Goal: Task Accomplishment & Management: Manage account settings

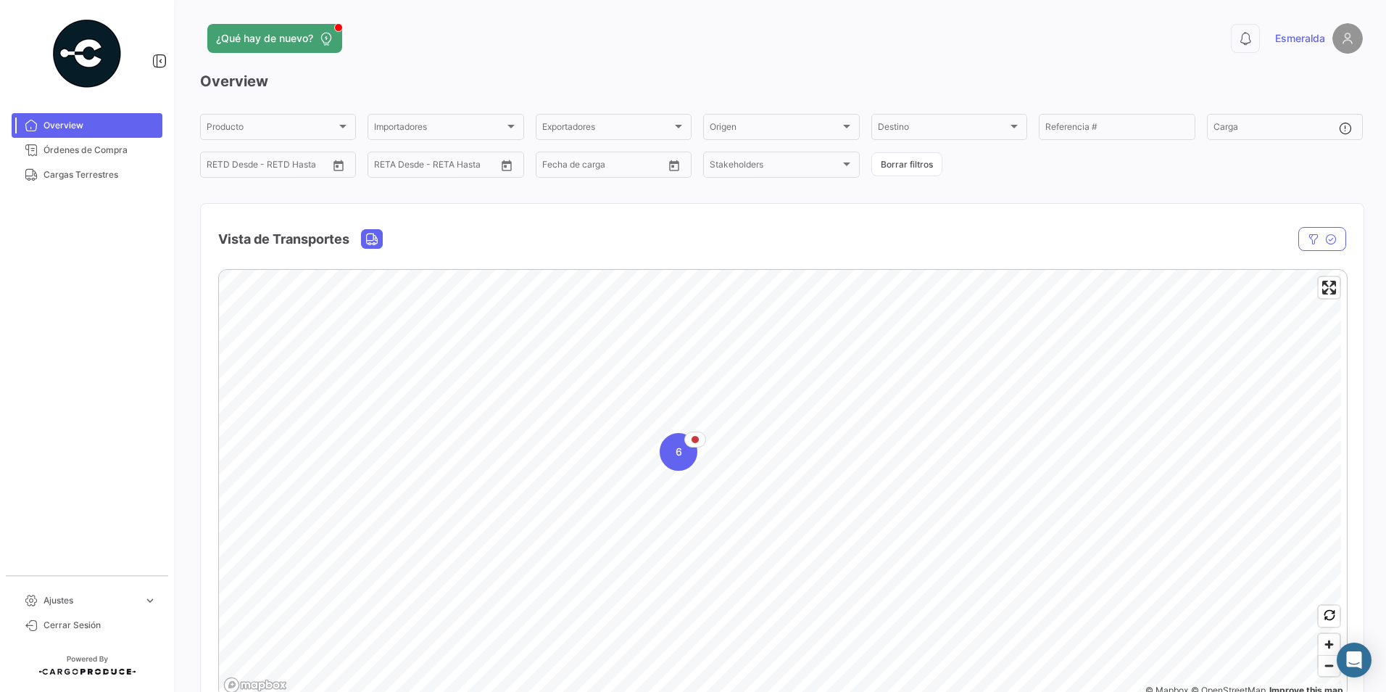
click at [1114, 47] on div "0 Esmeralda" at bounding box center [1100, 38] width 523 height 30
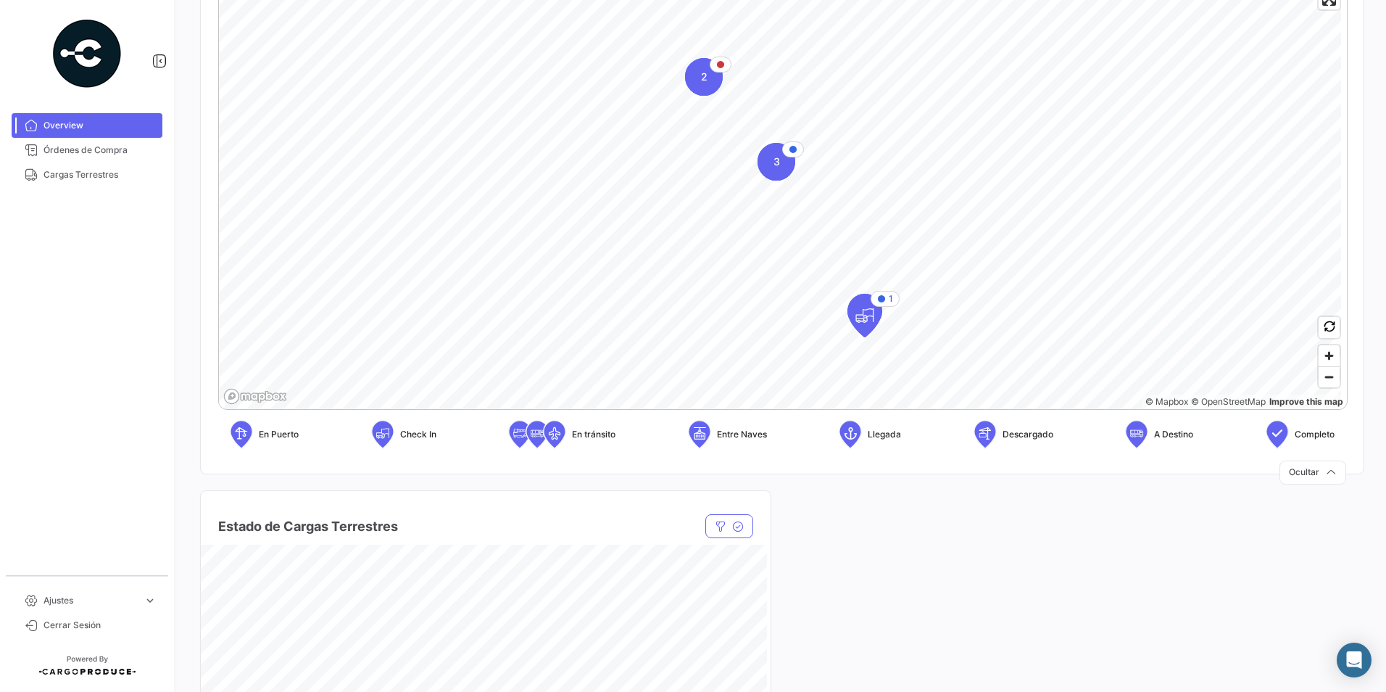
scroll to position [580, 0]
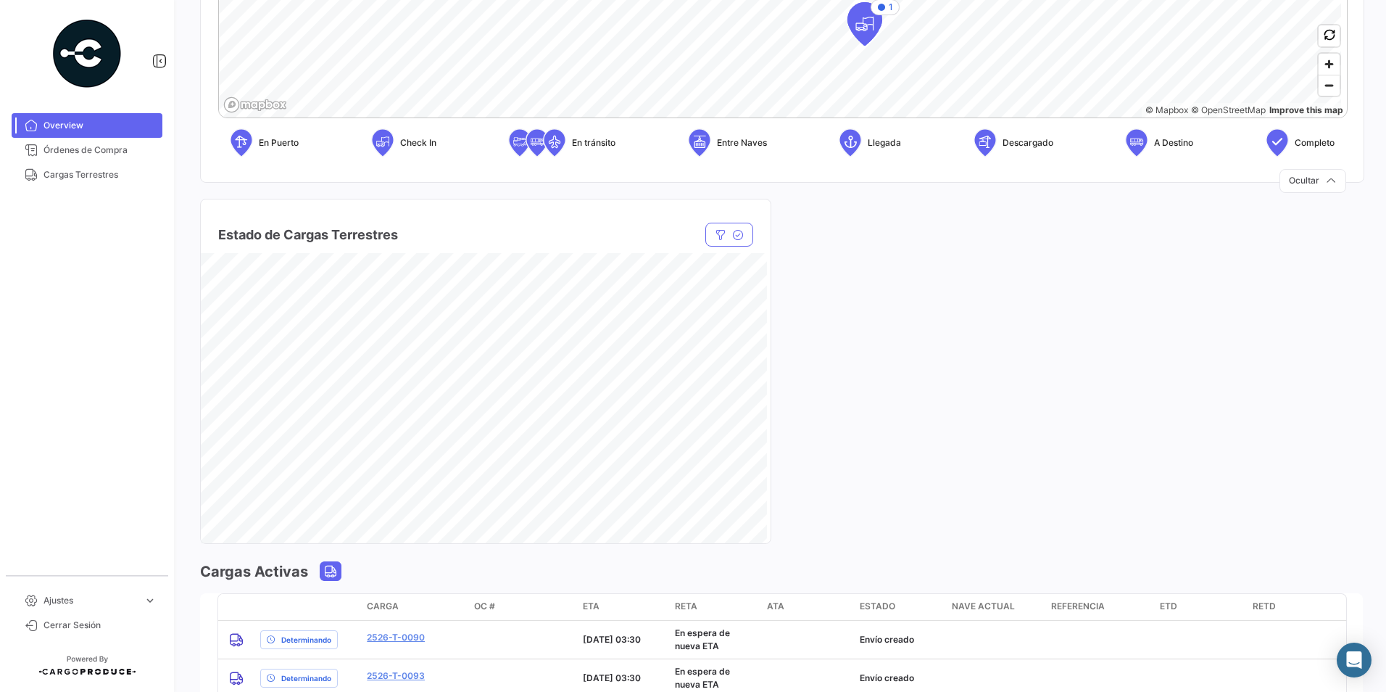
click at [955, 364] on div "Estado de Cargas Terrestres Estado Estado Empresa de Transporte Empresa de Tran…" at bounding box center [781, 362] width 1163 height 362
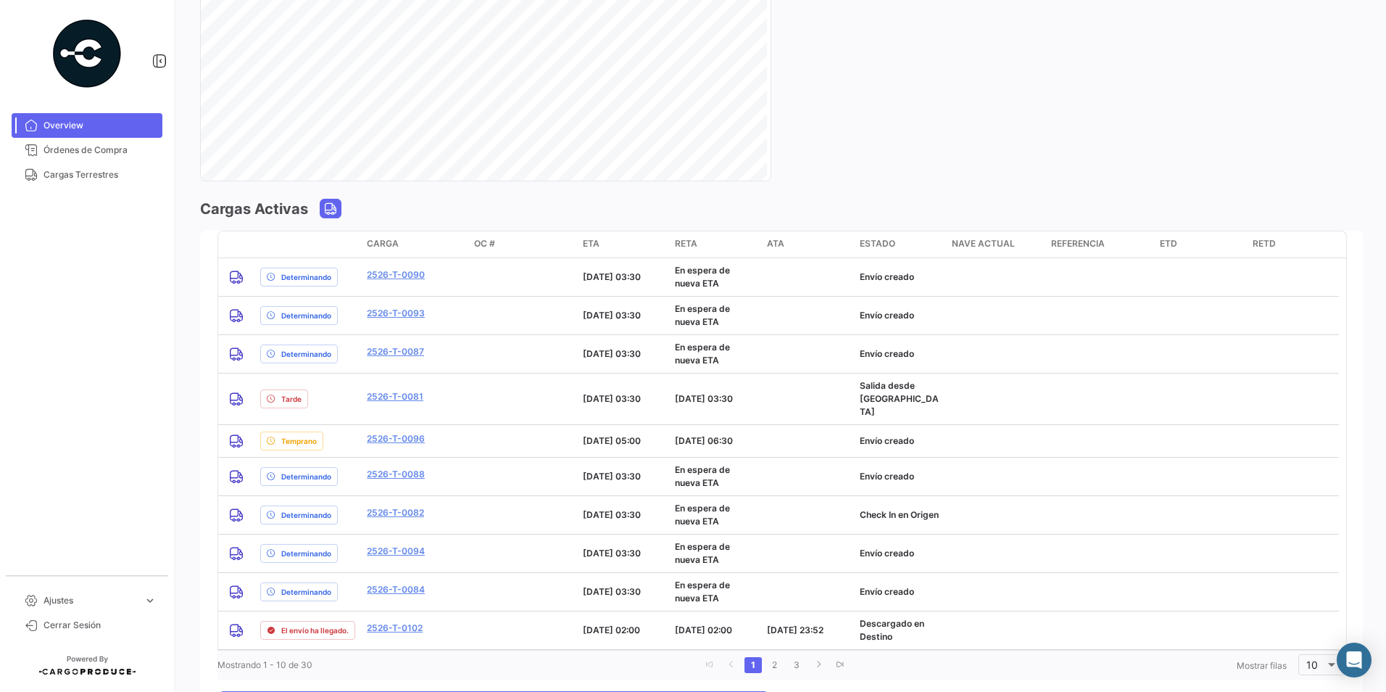
click at [887, 163] on div "Estado de Cargas Terrestres Estado Estado Empresa de Transporte Empresa de Tran…" at bounding box center [781, 0] width 1163 height 362
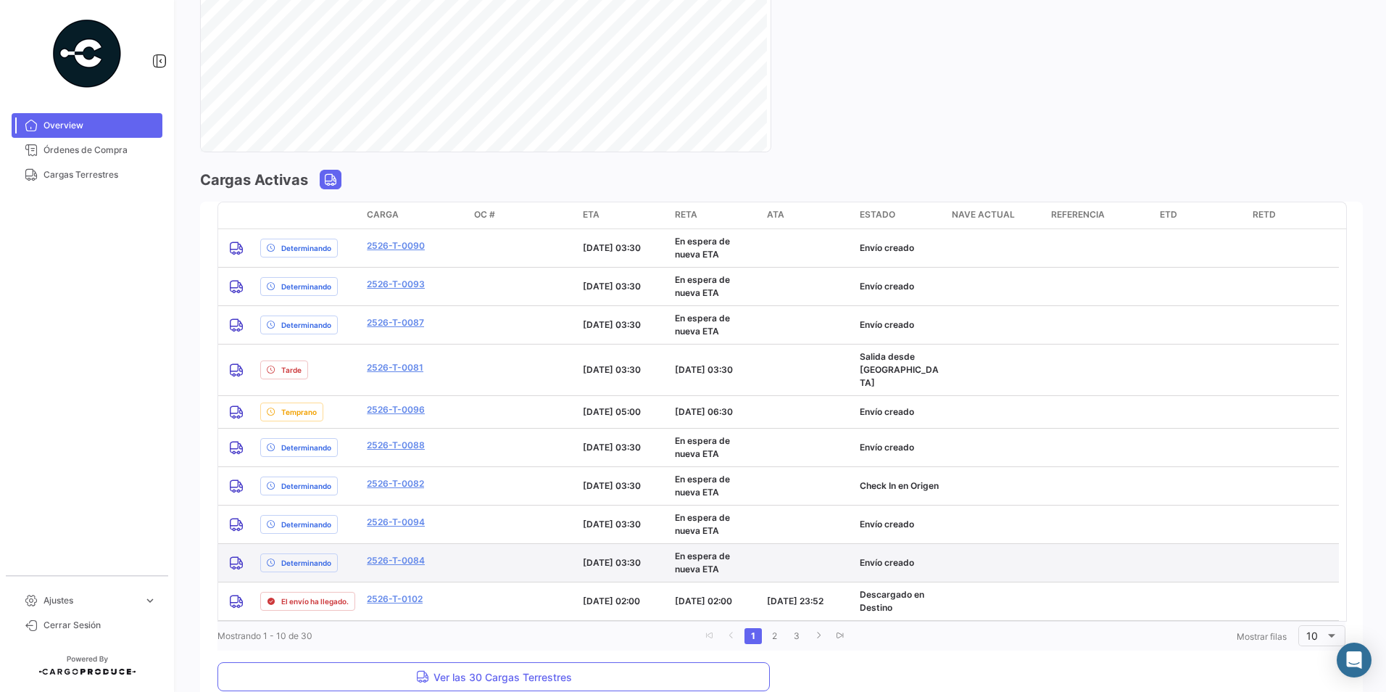
scroll to position [1015, 0]
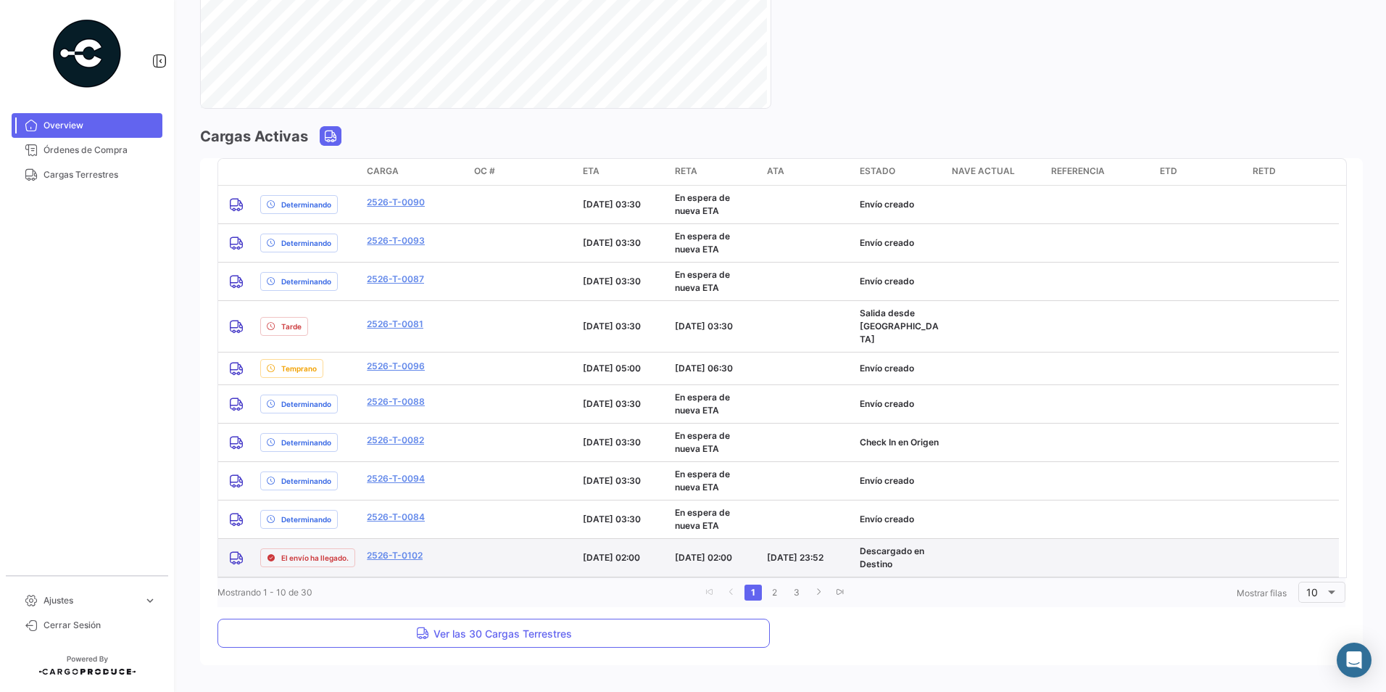
click at [390, 618] on button "Ver las 30 Cargas Terrestres" at bounding box center [493, 632] width 552 height 29
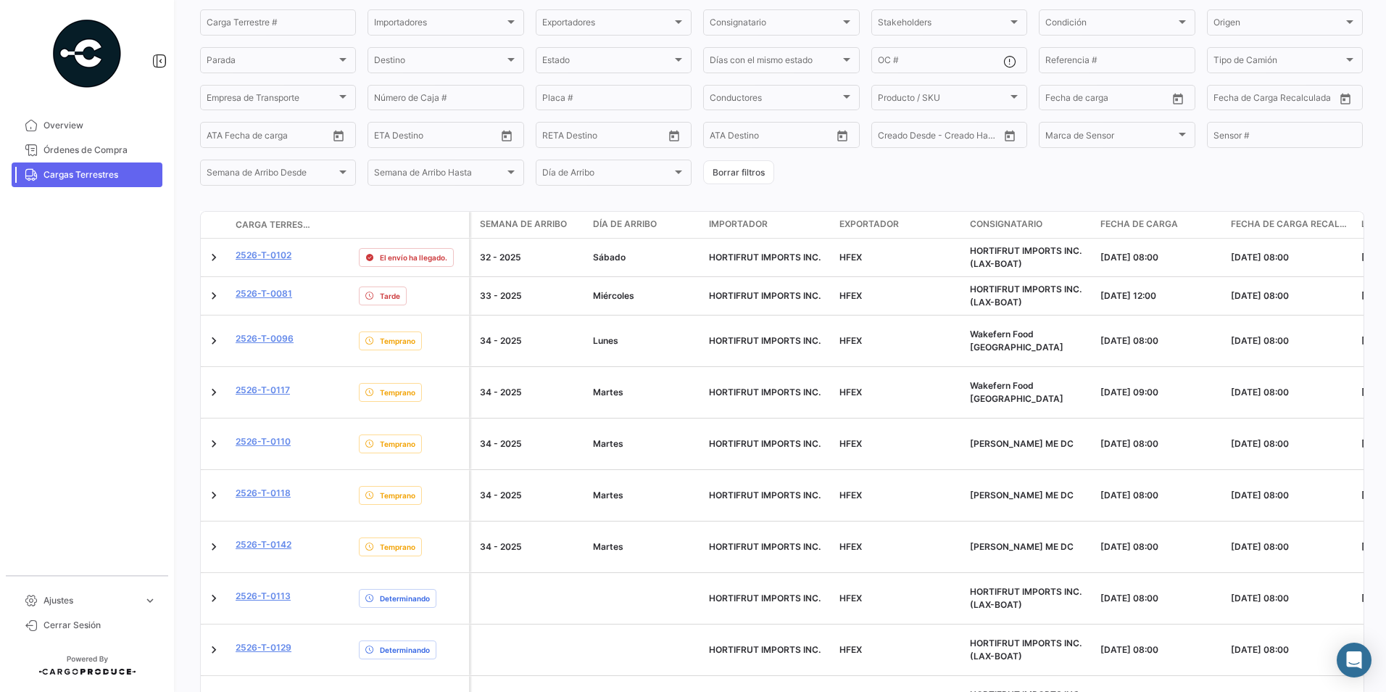
scroll to position [145, 0]
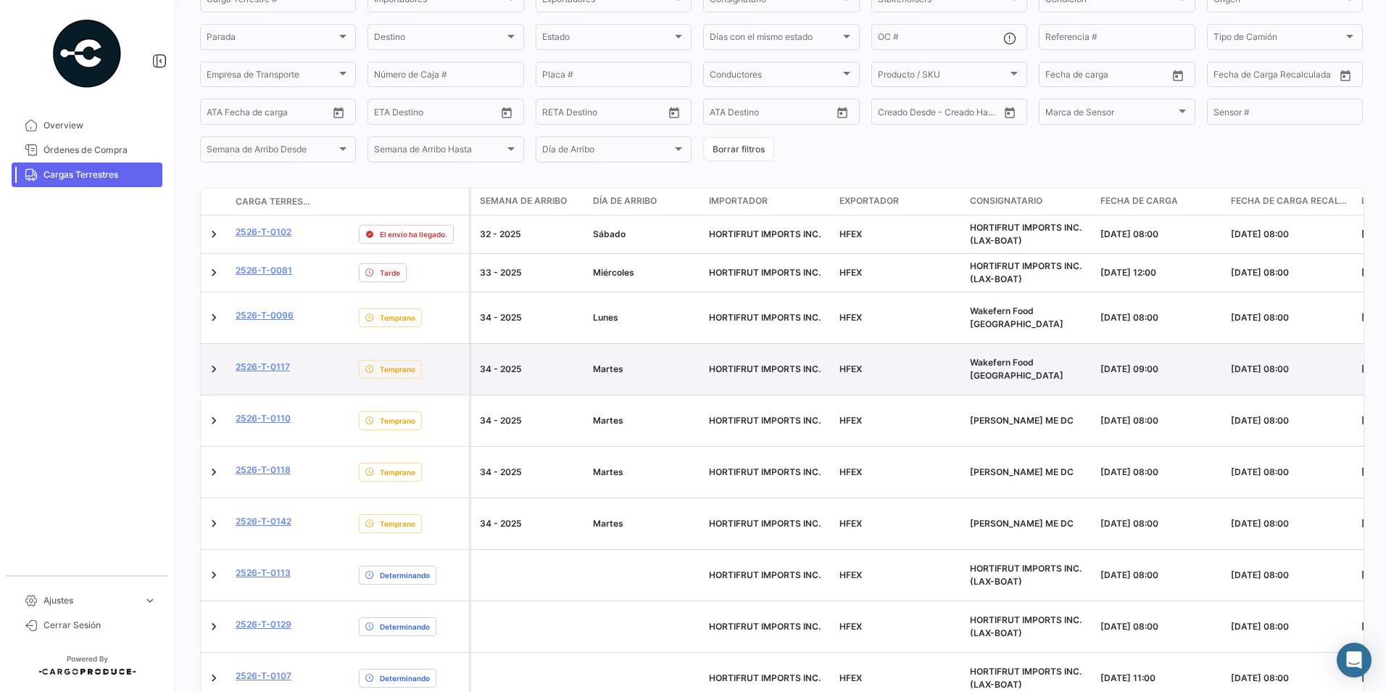
drag, startPoint x: 169, startPoint y: 280, endPoint x: 374, endPoint y: 372, distance: 224.9
click at [169, 280] on mat-nav-list "Overview Órdenes de Compra Cargas Terrestres" at bounding box center [87, 338] width 174 height 462
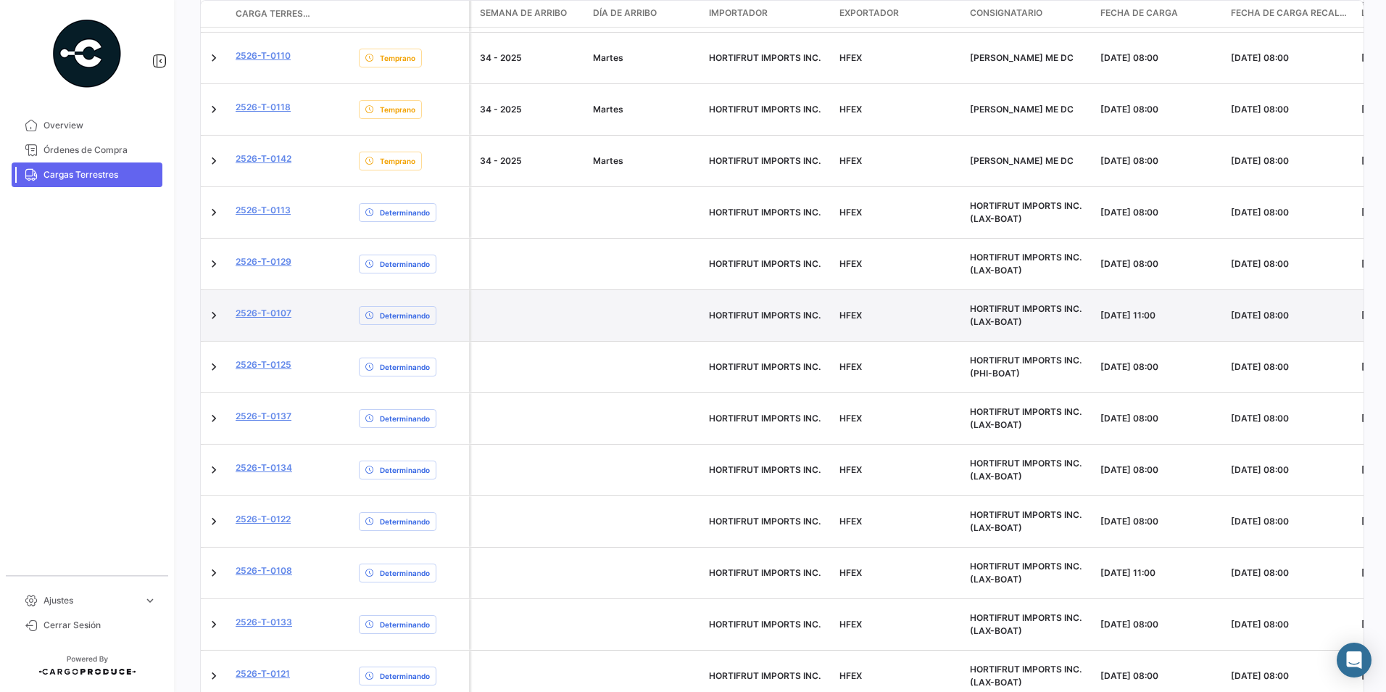
scroll to position [580, 0]
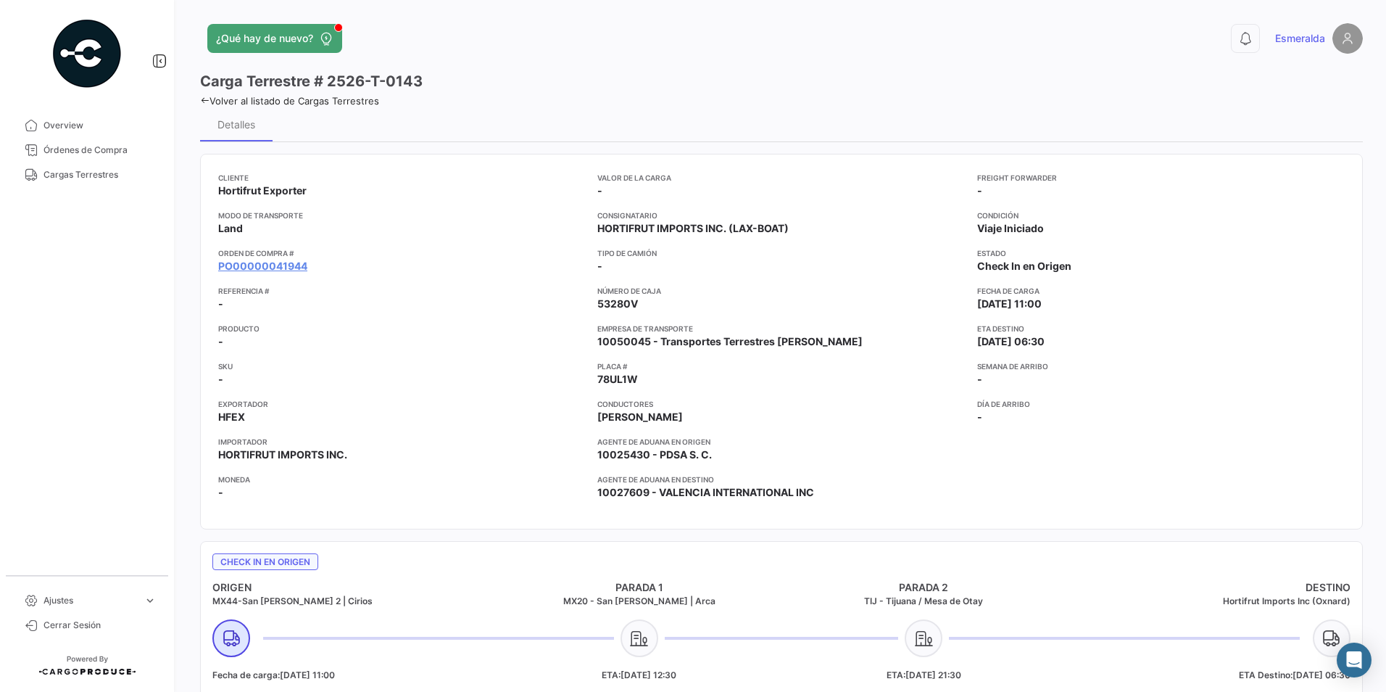
click at [284, 274] on mat-tooltip-component "PO00000041944" at bounding box center [263, 293] width 117 height 41
click at [281, 265] on link "PO00000041944" at bounding box center [262, 266] width 89 height 14
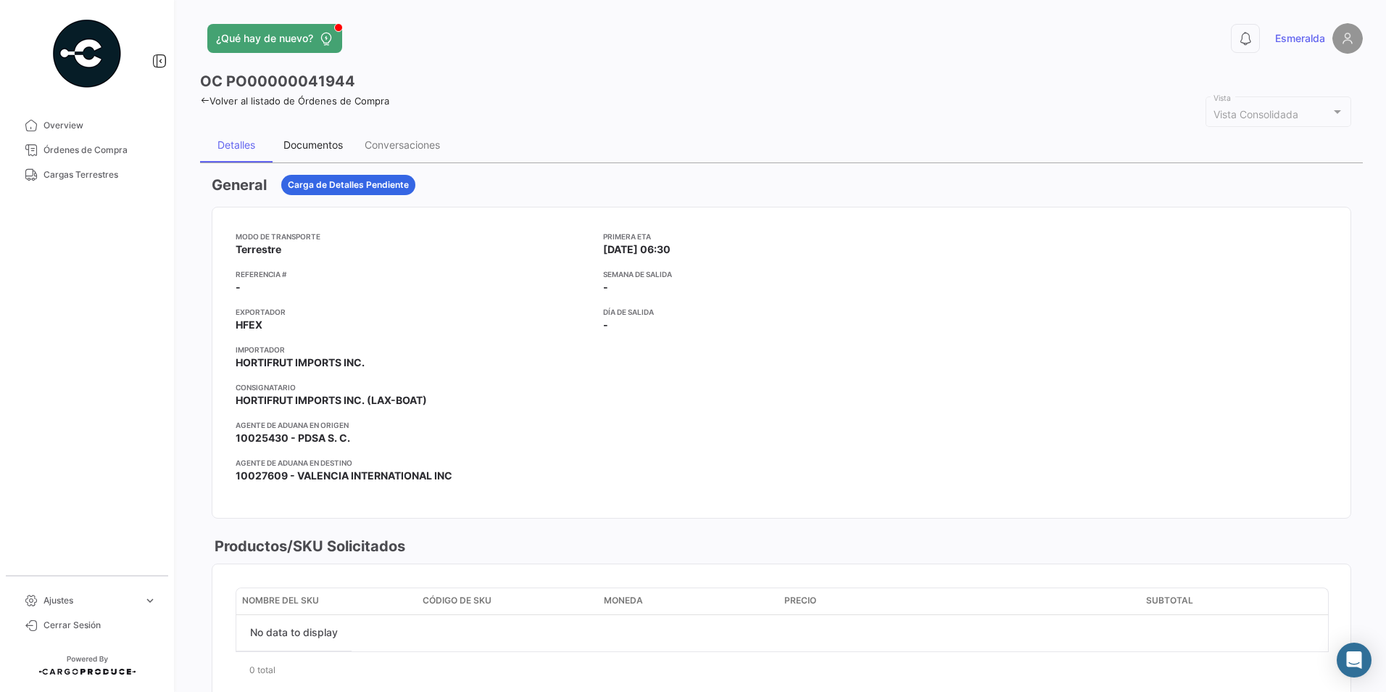
click at [328, 141] on div "Documentos" at bounding box center [312, 144] width 59 height 12
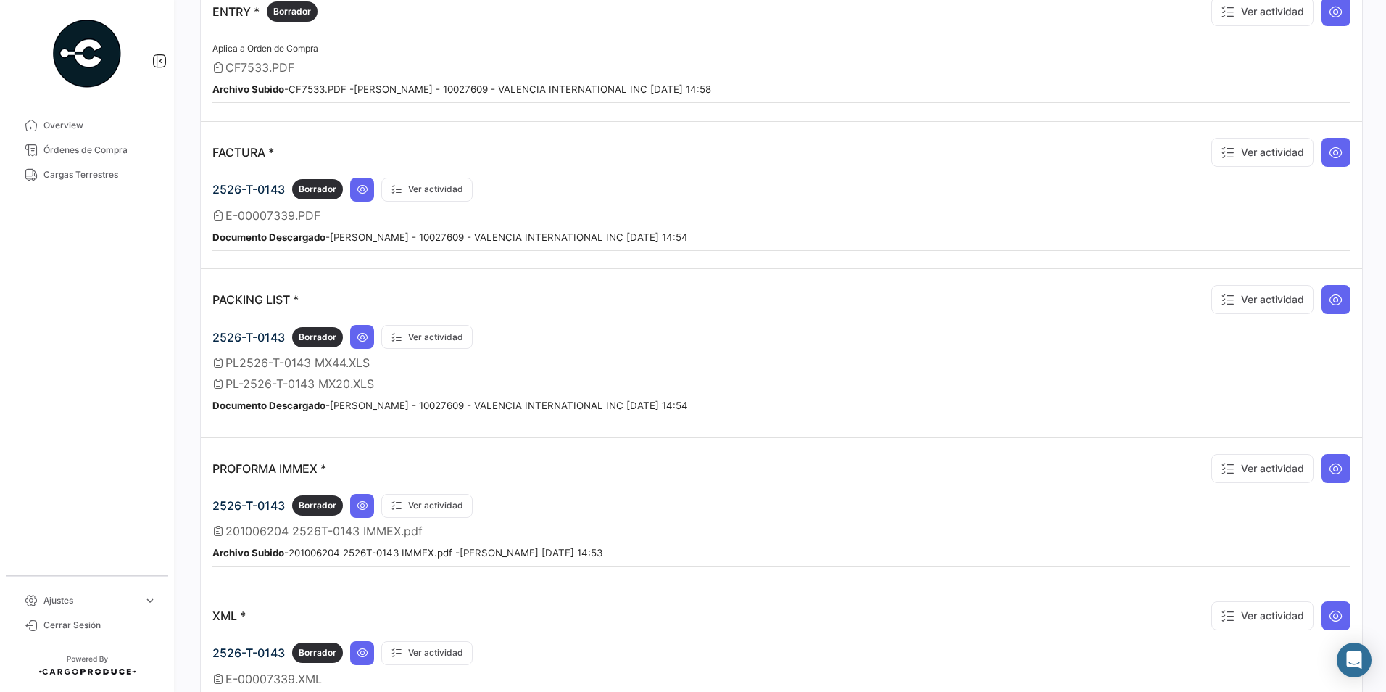
scroll to position [908, 0]
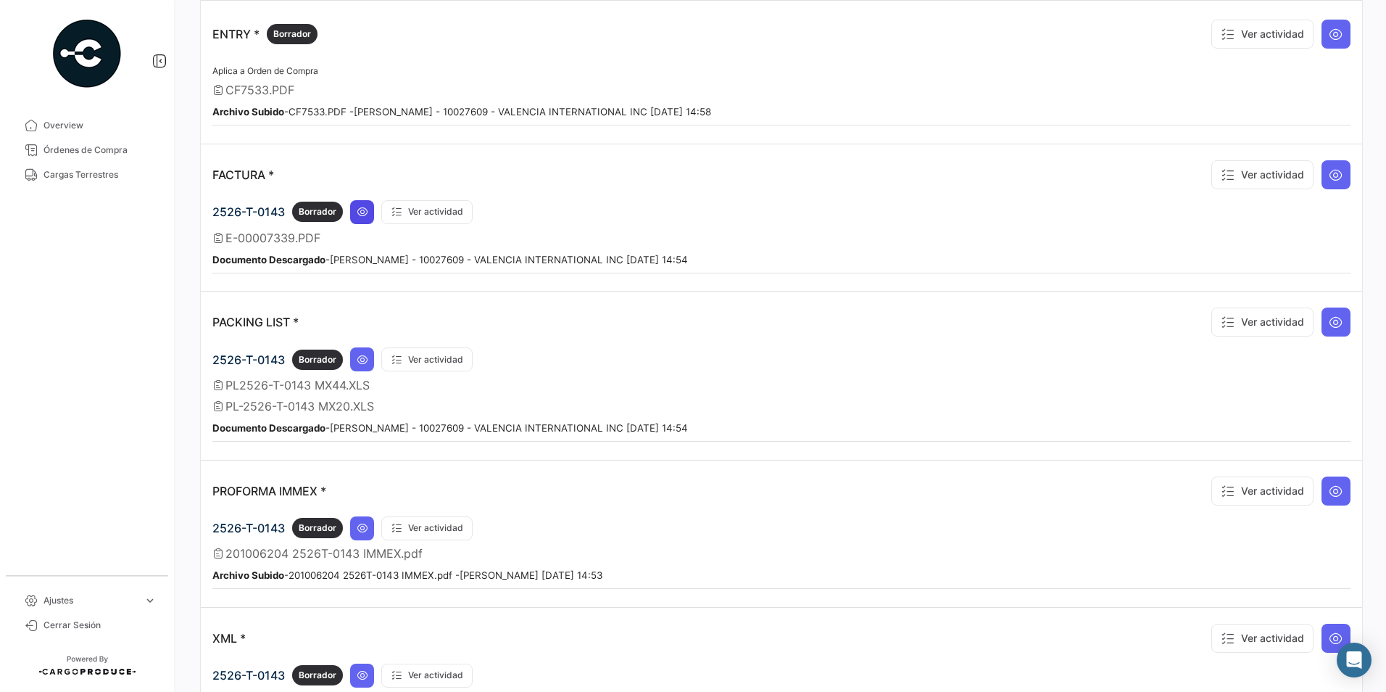
click at [362, 203] on button at bounding box center [362, 212] width 24 height 24
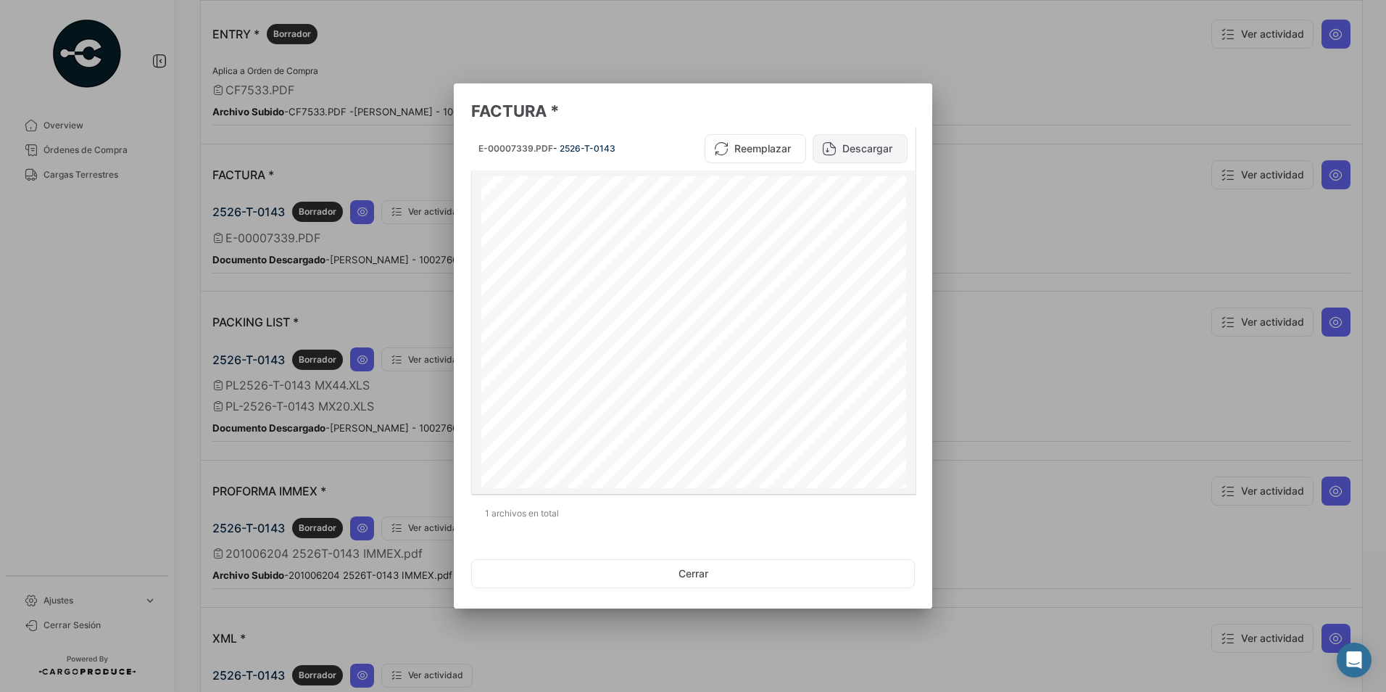
click at [884, 149] on button "Descargar" at bounding box center [860, 148] width 95 height 29
click at [1066, 291] on div at bounding box center [693, 346] width 1386 height 692
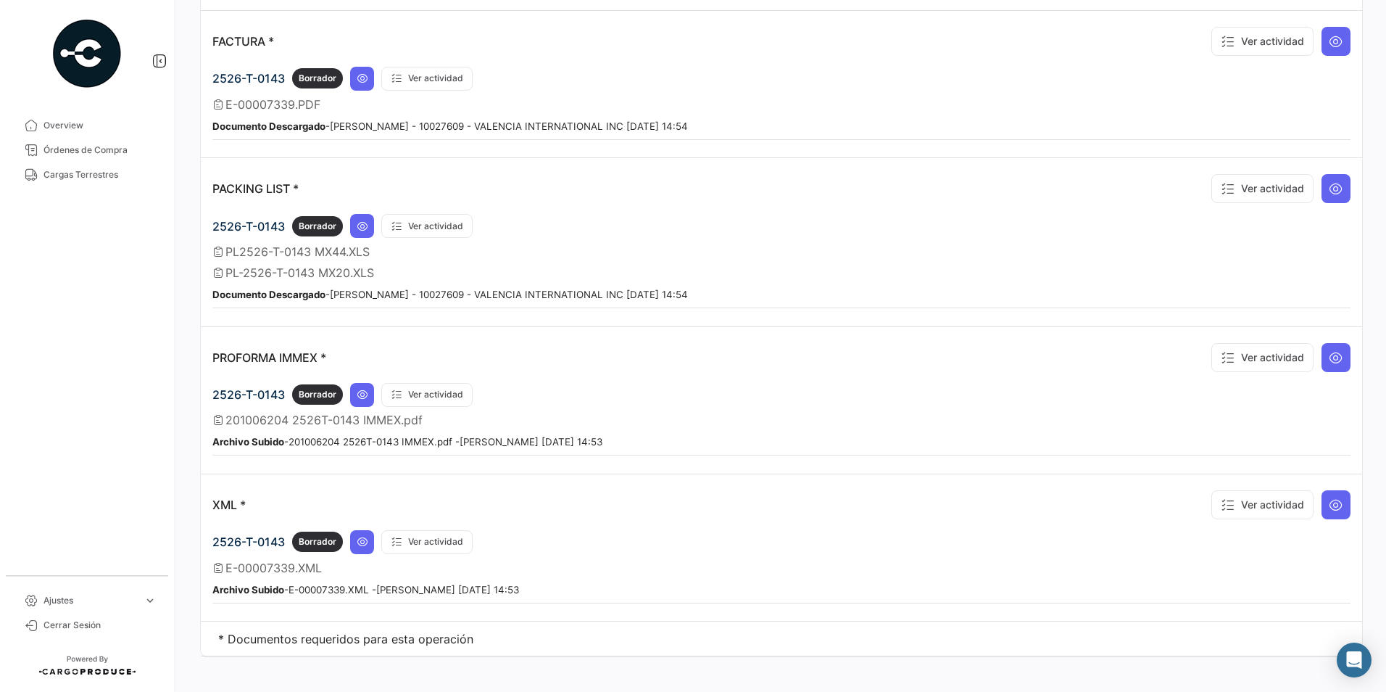
scroll to position [1053, 0]
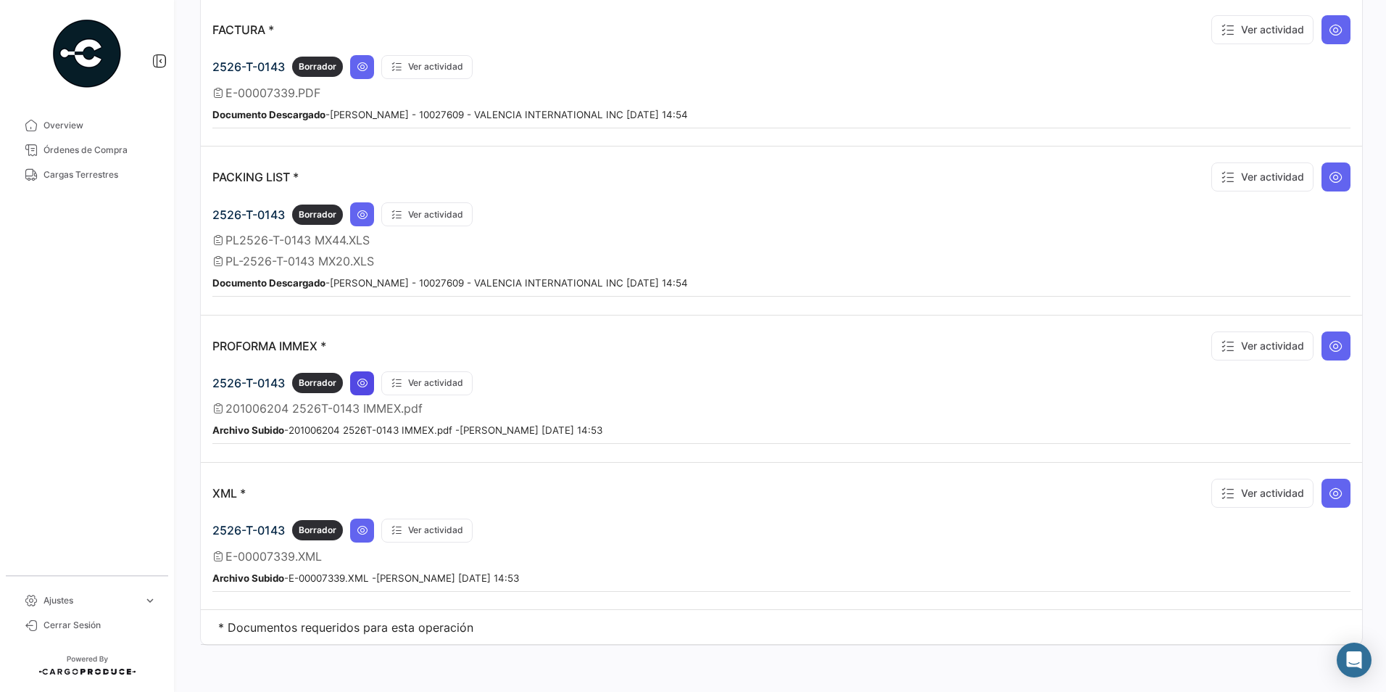
click at [366, 388] on icon at bounding box center [363, 383] width 12 height 12
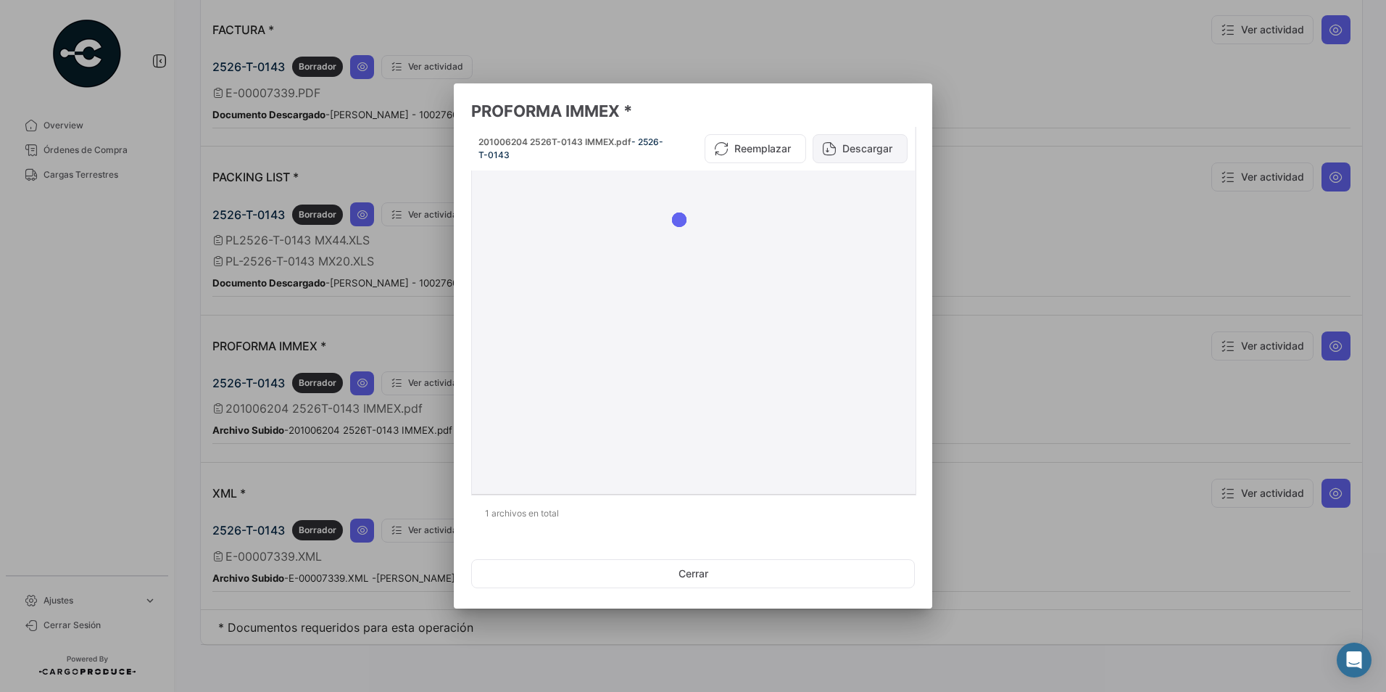
click at [855, 143] on button "Descargar" at bounding box center [860, 148] width 95 height 29
click at [216, 348] on div at bounding box center [693, 346] width 1386 height 692
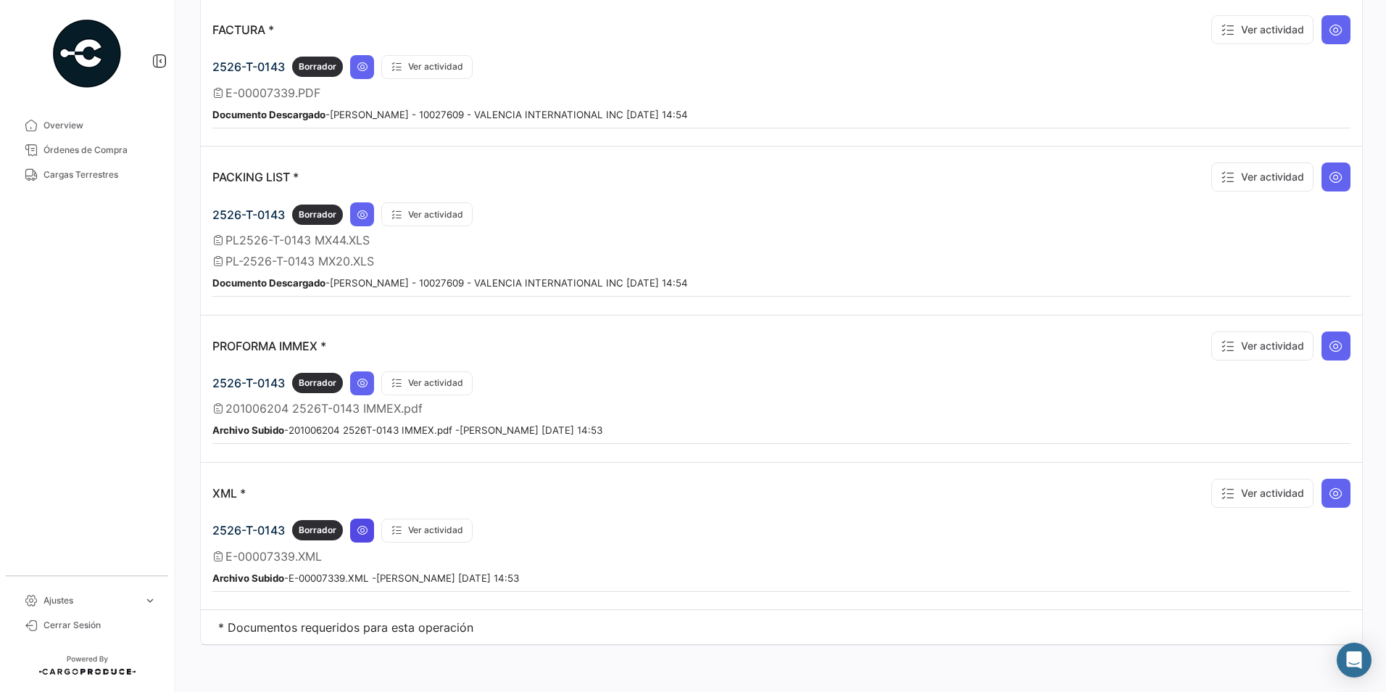
click at [371, 534] on button at bounding box center [362, 530] width 24 height 24
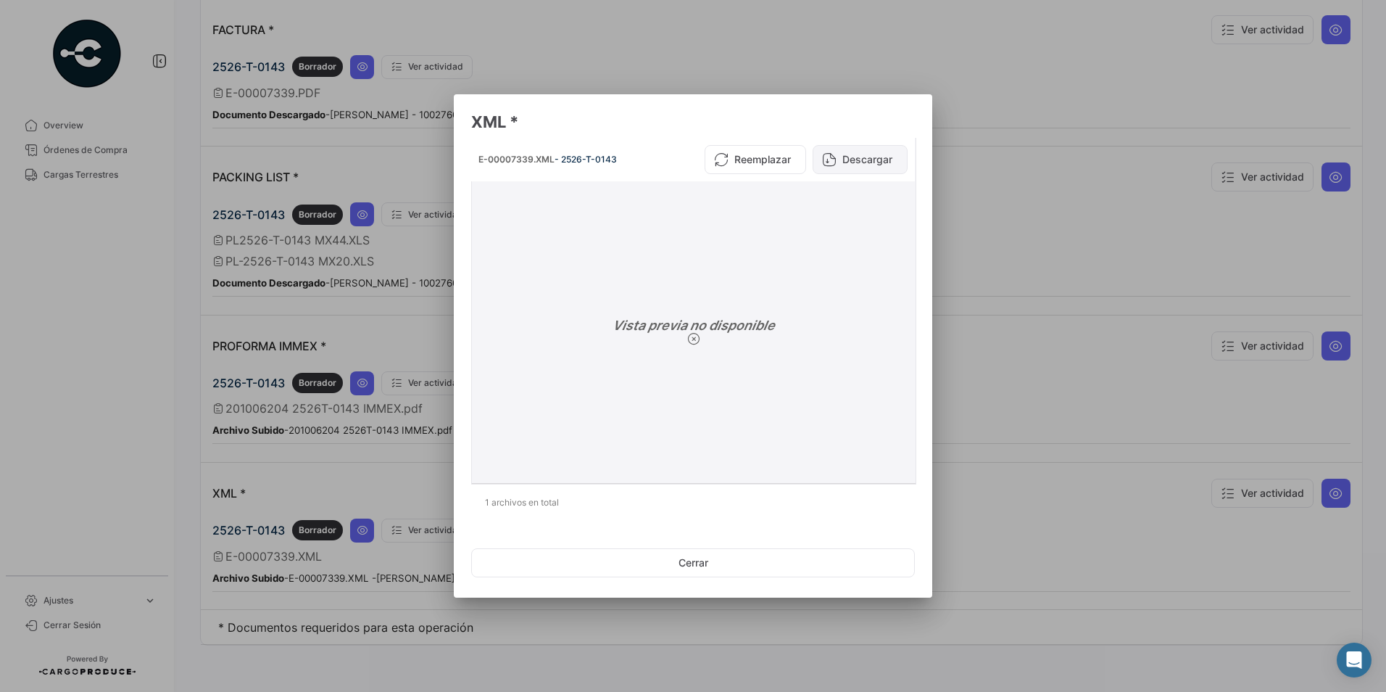
click at [844, 167] on button "Descargar" at bounding box center [860, 159] width 95 height 29
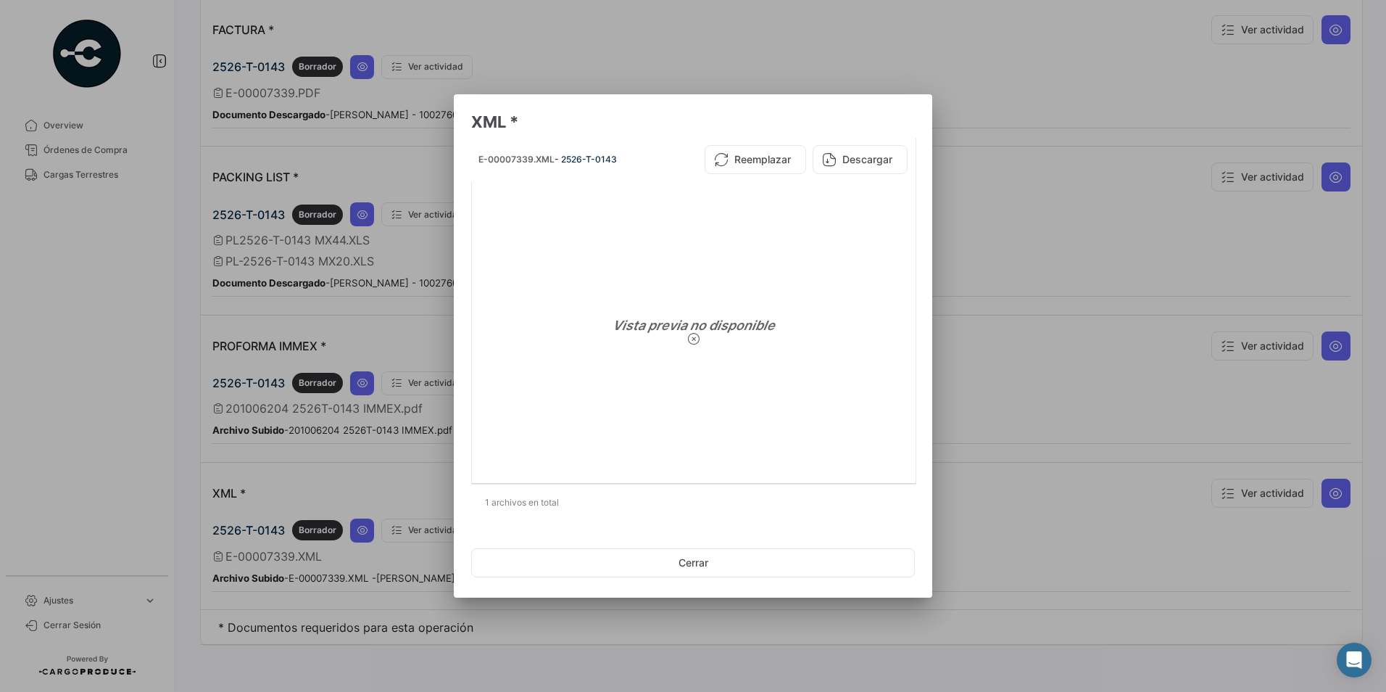
click at [948, 58] on div at bounding box center [693, 346] width 1386 height 692
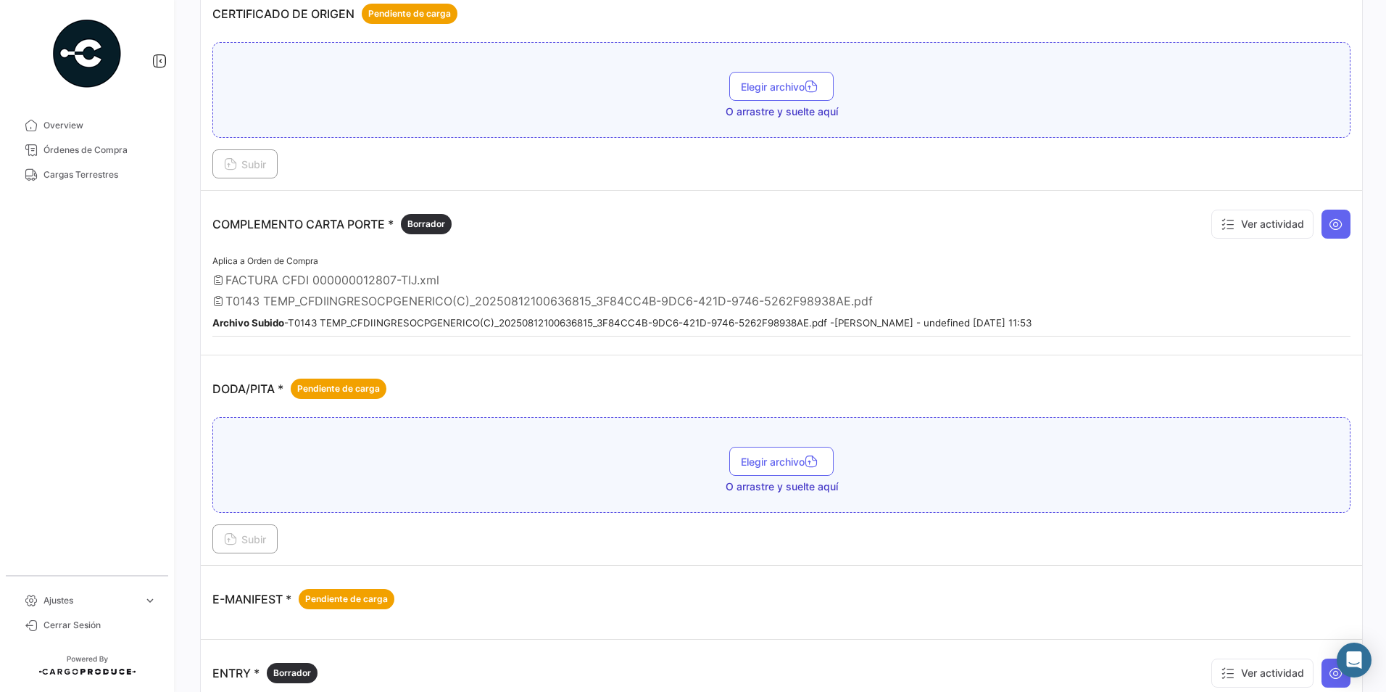
scroll to position [0, 0]
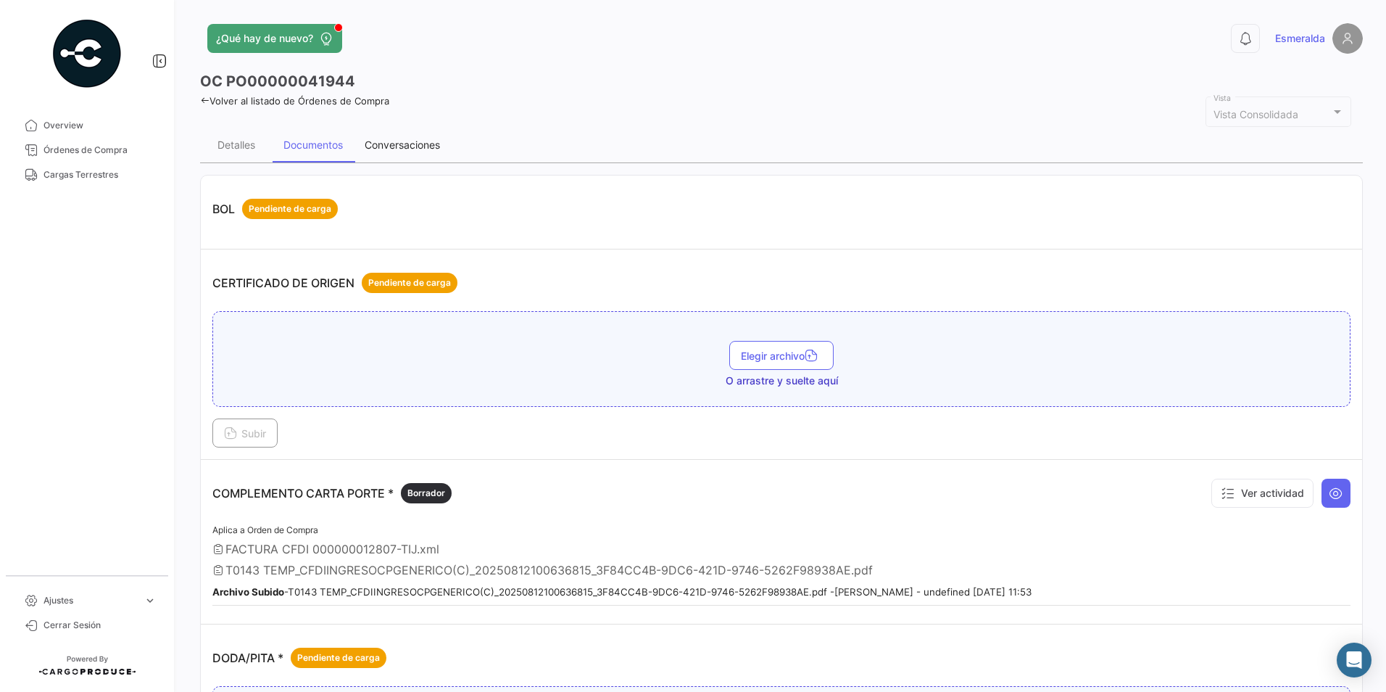
click at [405, 152] on div "Conversaciones" at bounding box center [402, 145] width 97 height 35
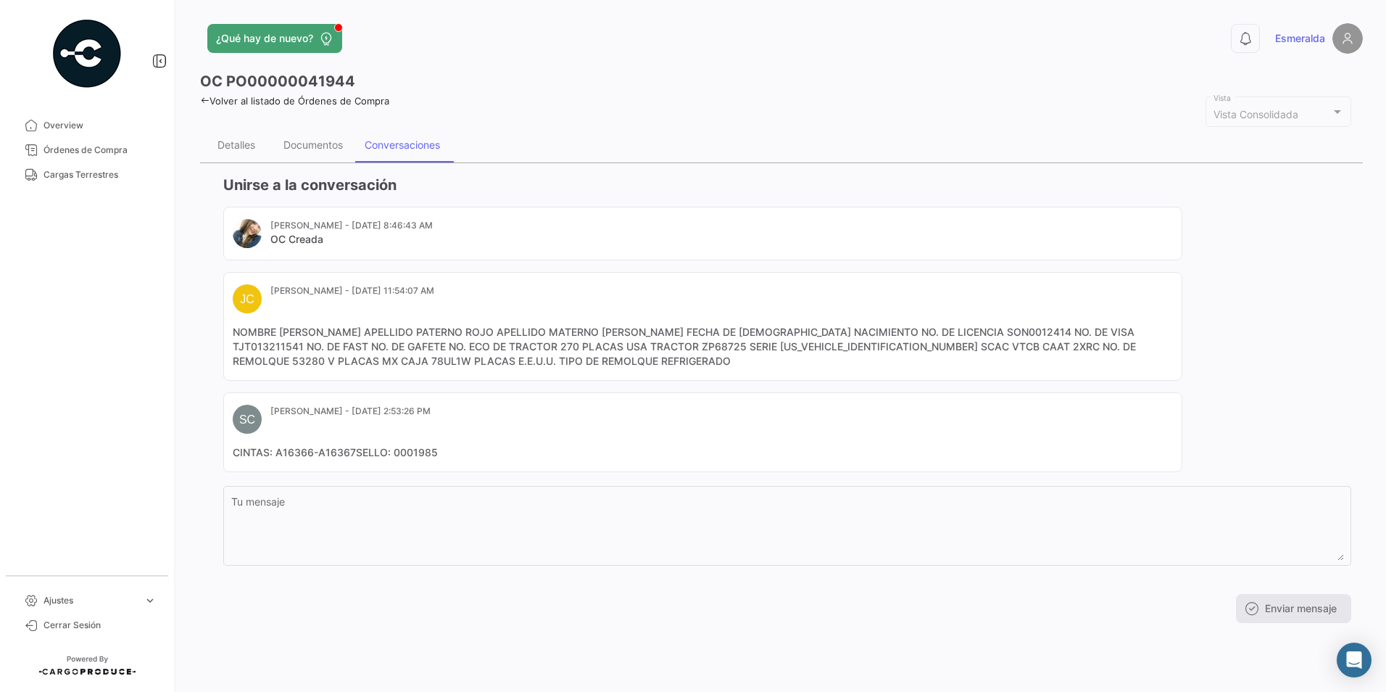
click at [1103, 347] on mat-card-content "NOMBRE [PERSON_NAME] APELLIDO PATERNO ROJO APELLIDO MATERNO [PERSON_NAME] FECHA…" at bounding box center [703, 346] width 940 height 43
copy mat-card-content "78UL1W"
click at [1136, 346] on mat-card-content "NOMBRE [PERSON_NAME] APELLIDO PATERNO ROJO APELLIDO MATERNO [PERSON_NAME] FECHA…" at bounding box center [703, 346] width 940 height 43
click at [1168, 312] on mat-card-header "[PERSON_NAME] - [DATE] 11:54:07 AM" at bounding box center [703, 298] width 940 height 29
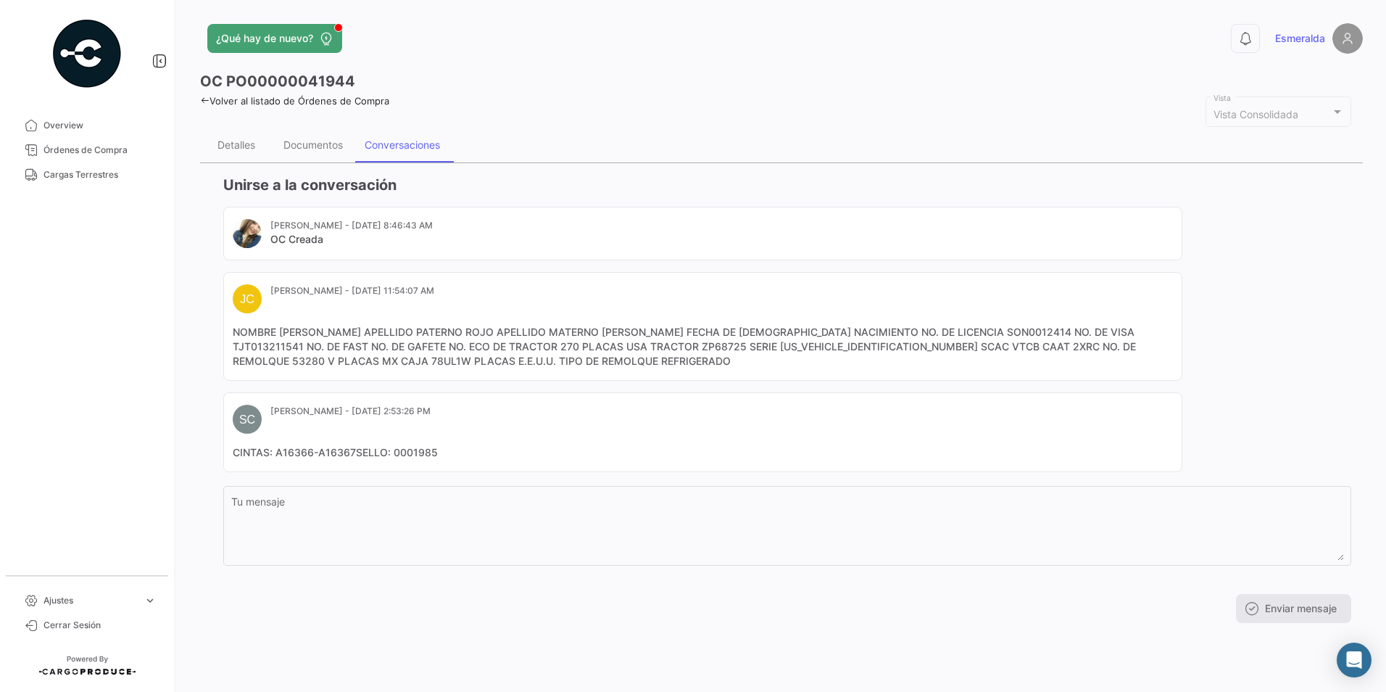
click at [1124, 355] on mat-card-content "NOMBRE [PERSON_NAME] APELLIDO PATERNO ROJO APELLIDO MATERNO [PERSON_NAME] FECHA…" at bounding box center [703, 346] width 940 height 43
drag, startPoint x: 1138, startPoint y: 338, endPoint x: 1118, endPoint y: 343, distance: 20.2
click at [1138, 338] on mat-card-content "NOMBRE [PERSON_NAME] APELLIDO PATERNO ROJO APELLIDO MATERNO [PERSON_NAME] FECHA…" at bounding box center [703, 346] width 940 height 43
click at [963, 346] on mat-card-content "NOMBRE [PERSON_NAME] APELLIDO PATERNO ROJO APELLIDO MATERNO [PERSON_NAME] FECHA…" at bounding box center [703, 346] width 940 height 43
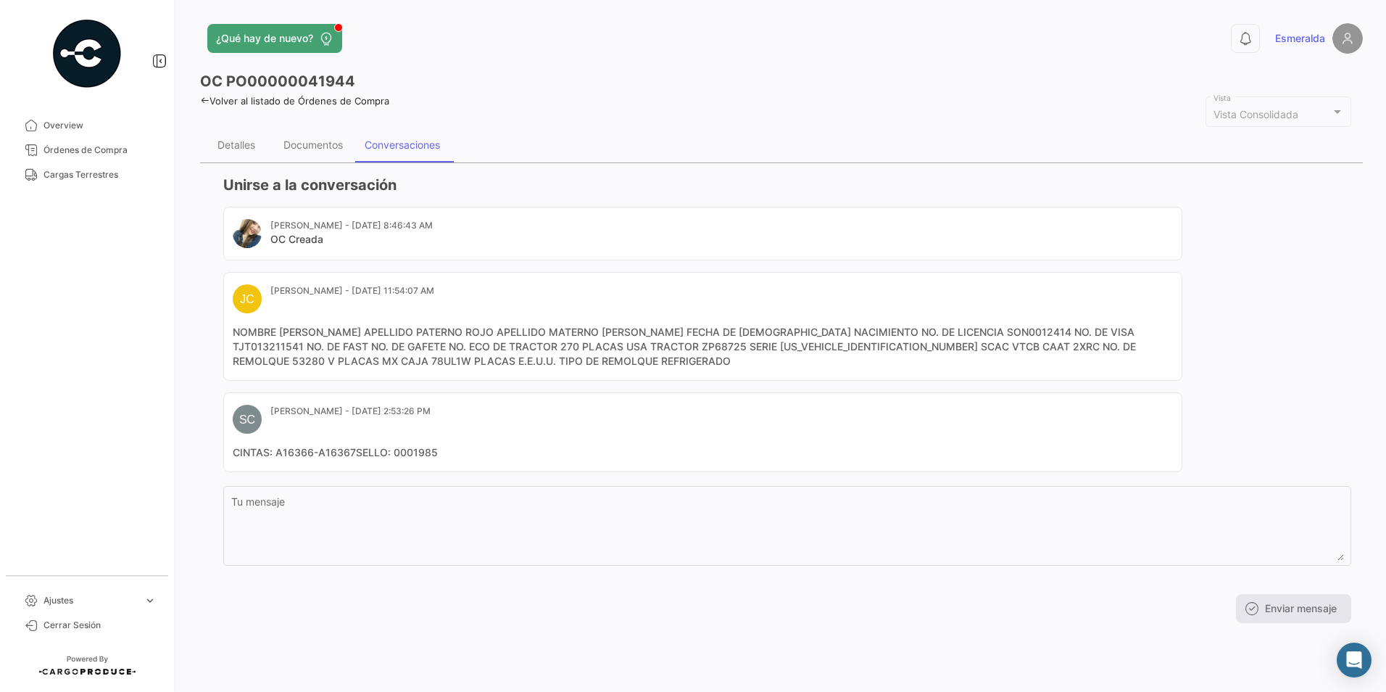
copy mat-card-content "53280"
click at [1240, 310] on div "[PERSON_NAME] - [DATE] 8:46:43 AM OC Creada [PERSON_NAME] - [DATE] 11:54:07 AM …" at bounding box center [787, 339] width 1128 height 265
click at [1105, 345] on mat-card-content "NOMBRE [PERSON_NAME] APELLIDO PATERNO ROJO APELLIDO MATERNO [PERSON_NAME] FECHA…" at bounding box center [703, 346] width 940 height 43
click at [1106, 345] on mat-card-content "NOMBRE [PERSON_NAME] APELLIDO PATERNO ROJO APELLIDO MATERNO [PERSON_NAME] FECHA…" at bounding box center [703, 346] width 940 height 43
drag, startPoint x: 1106, startPoint y: 345, endPoint x: 1046, endPoint y: 337, distance: 60.7
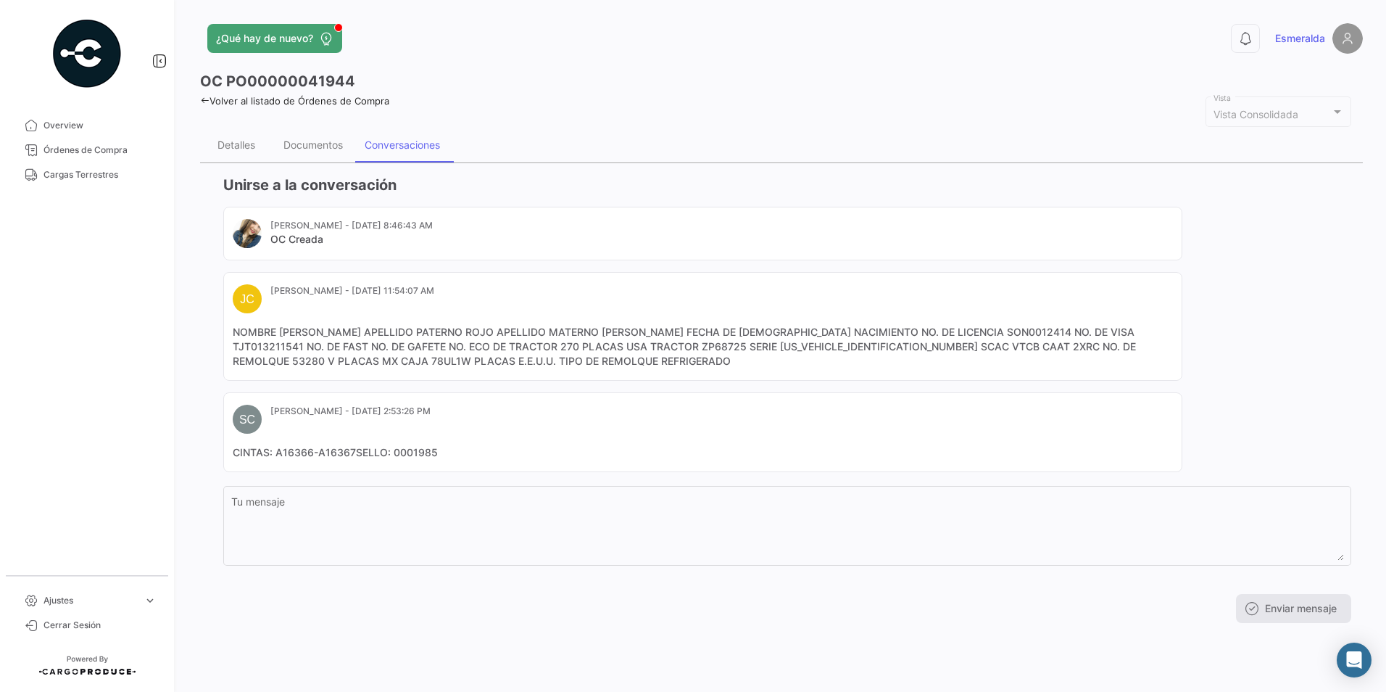
click at [1092, 349] on mat-card-content "NOMBRE [PERSON_NAME] APELLIDO PATERNO ROJO APELLIDO MATERNO [PERSON_NAME] FECHA…" at bounding box center [703, 346] width 940 height 43
click at [1100, 347] on mat-card-content "NOMBRE [PERSON_NAME] APELLIDO PATERNO ROJO APELLIDO MATERNO [PERSON_NAME] FECHA…" at bounding box center [703, 346] width 940 height 43
copy mat-card-content "78UL1W"
drag, startPoint x: 1351, startPoint y: 256, endPoint x: 1298, endPoint y: 265, distance: 53.7
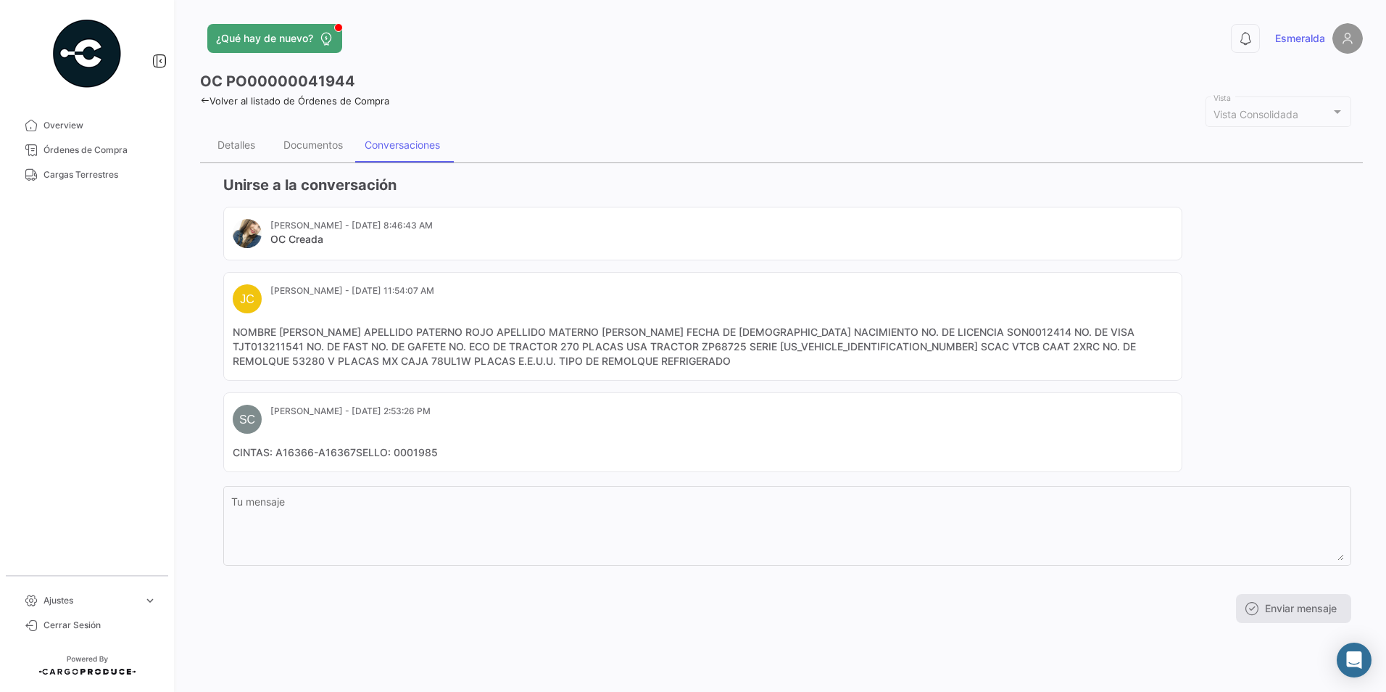
click at [1351, 256] on div "Unirse a la conversación [PERSON_NAME] - [DATE] 8:46:43 AM OC Creada [PERSON_NA…" at bounding box center [781, 398] width 1163 height 471
click at [837, 348] on mat-card-content "NOMBRE [PERSON_NAME] APELLIDO PATERNO ROJO APELLIDO MATERNO [PERSON_NAME] FECHA…" at bounding box center [703, 346] width 940 height 43
click at [837, 347] on mat-card-content "NOMBRE [PERSON_NAME] APELLIDO PATERNO ROJO APELLIDO MATERNO [PERSON_NAME] FECHA…" at bounding box center [703, 346] width 940 height 43
copy mat-card-content "2XRC"
click at [296, 154] on div "Documentos" at bounding box center [313, 145] width 81 height 35
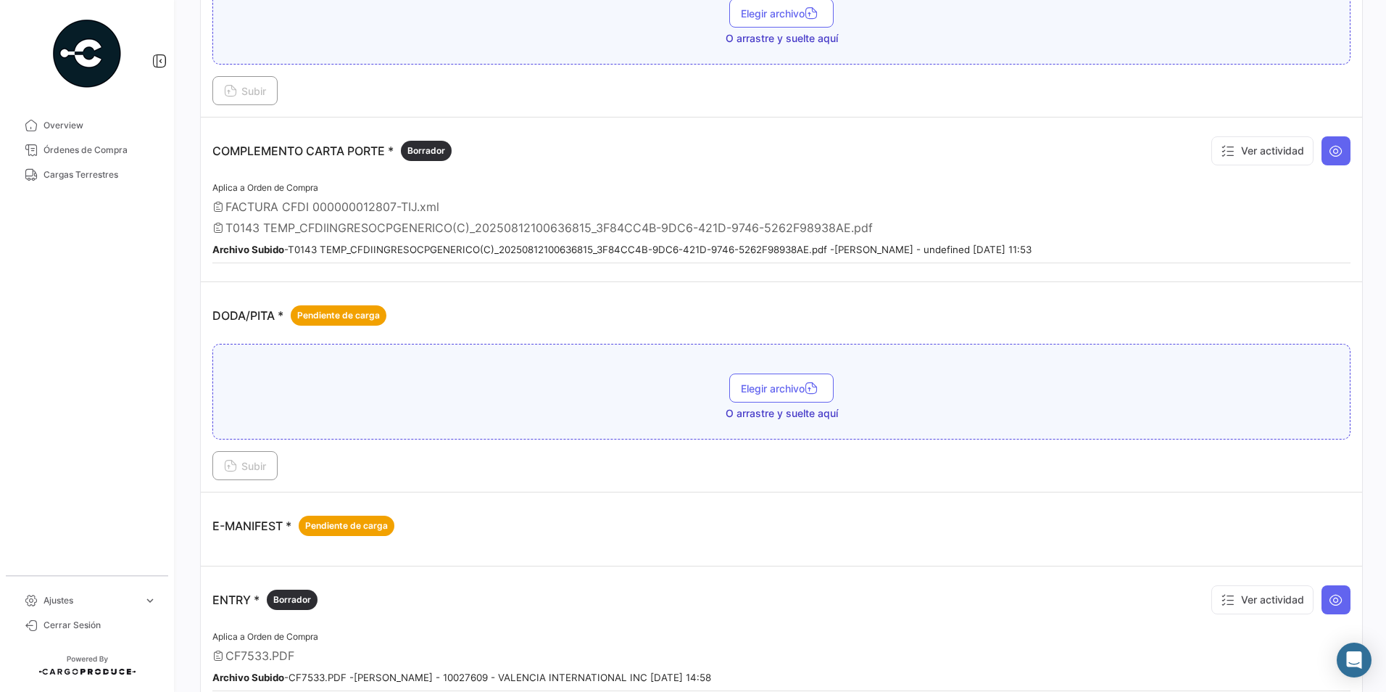
scroll to position [362, 0]
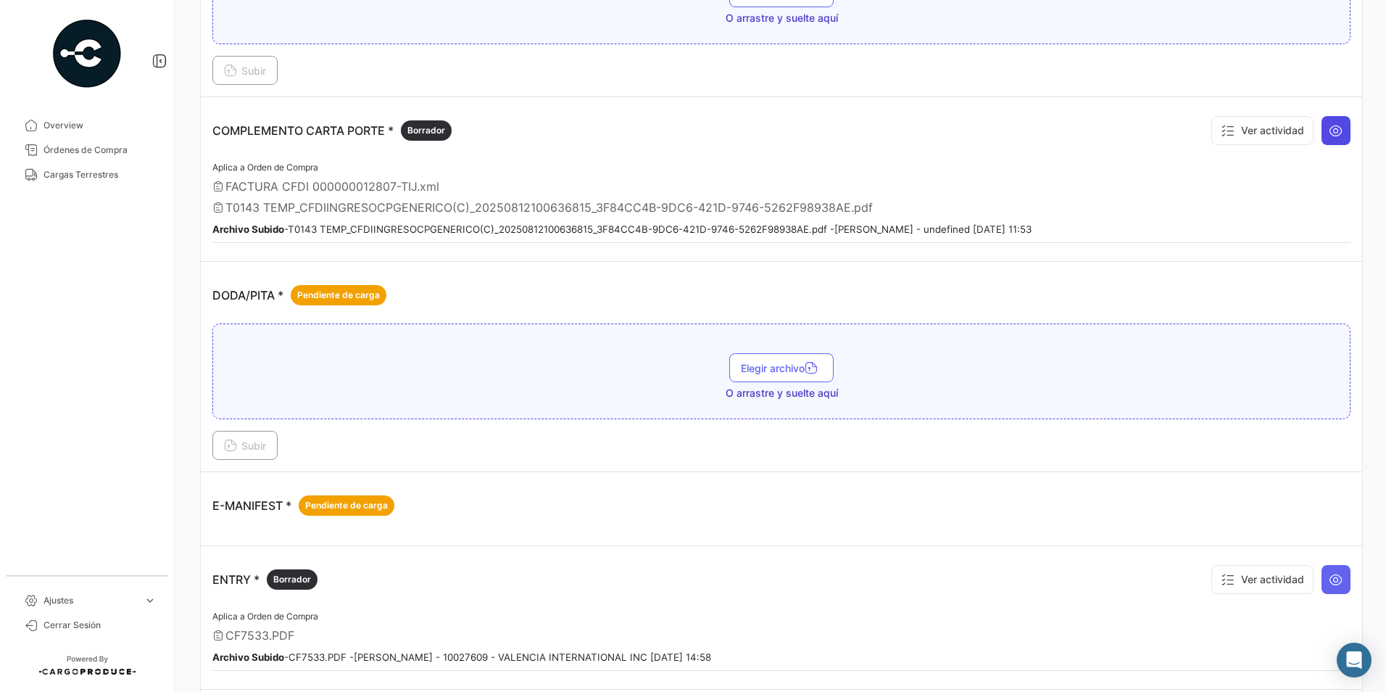
click at [1337, 133] on button at bounding box center [1335, 130] width 29 height 29
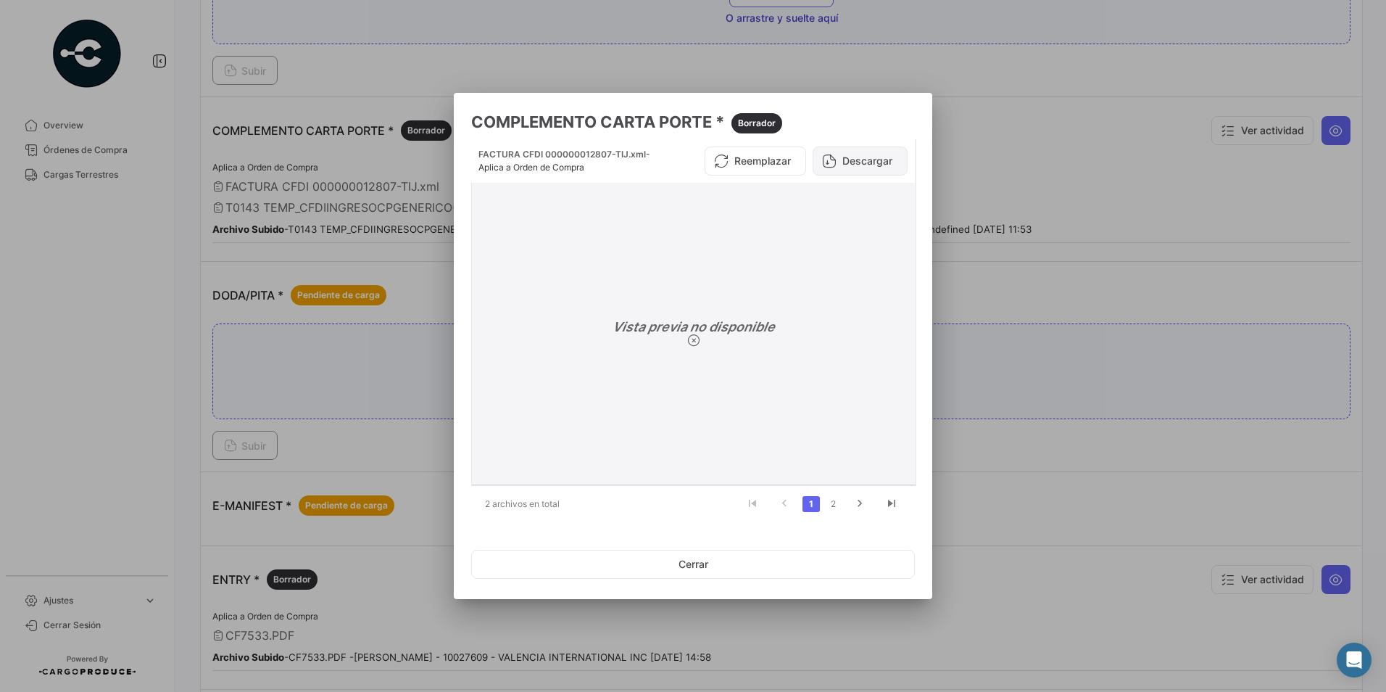
click at [871, 167] on button "Descargar" at bounding box center [860, 160] width 95 height 29
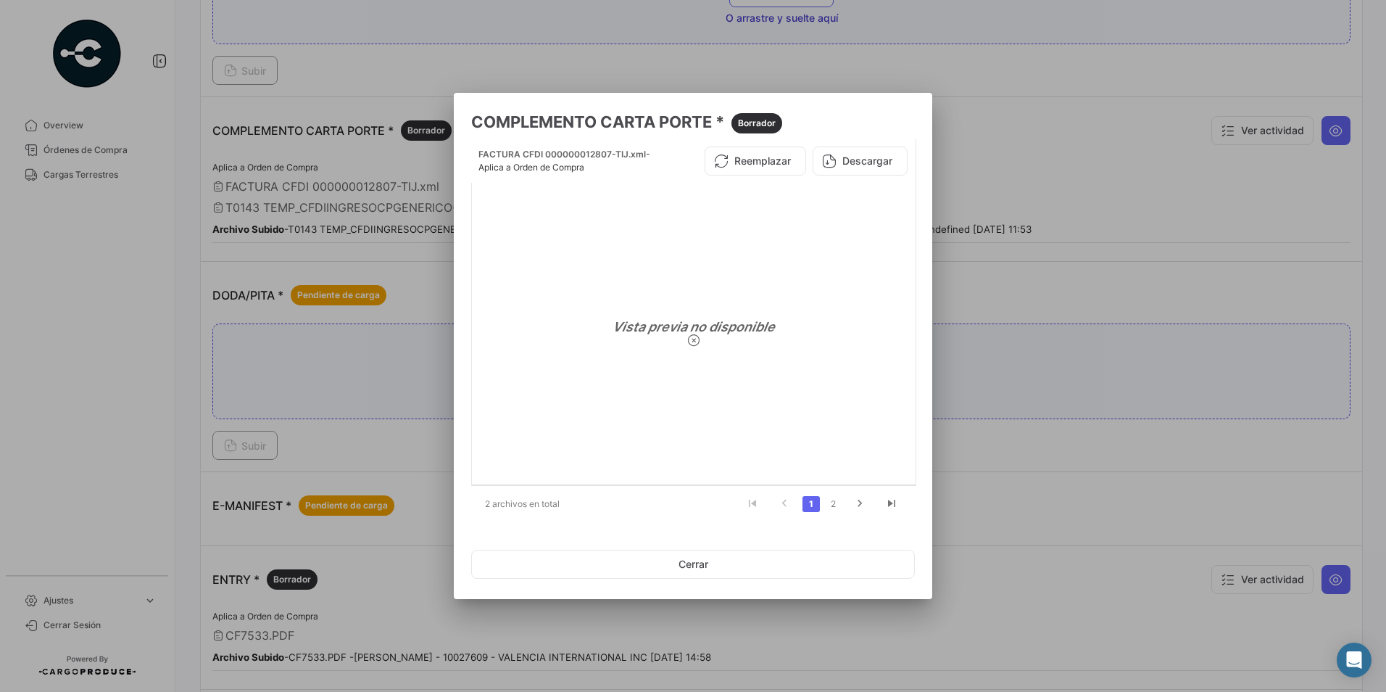
drag, startPoint x: 1004, startPoint y: 233, endPoint x: 728, endPoint y: 339, distance: 296.0
click at [1004, 233] on div at bounding box center [693, 346] width 1386 height 692
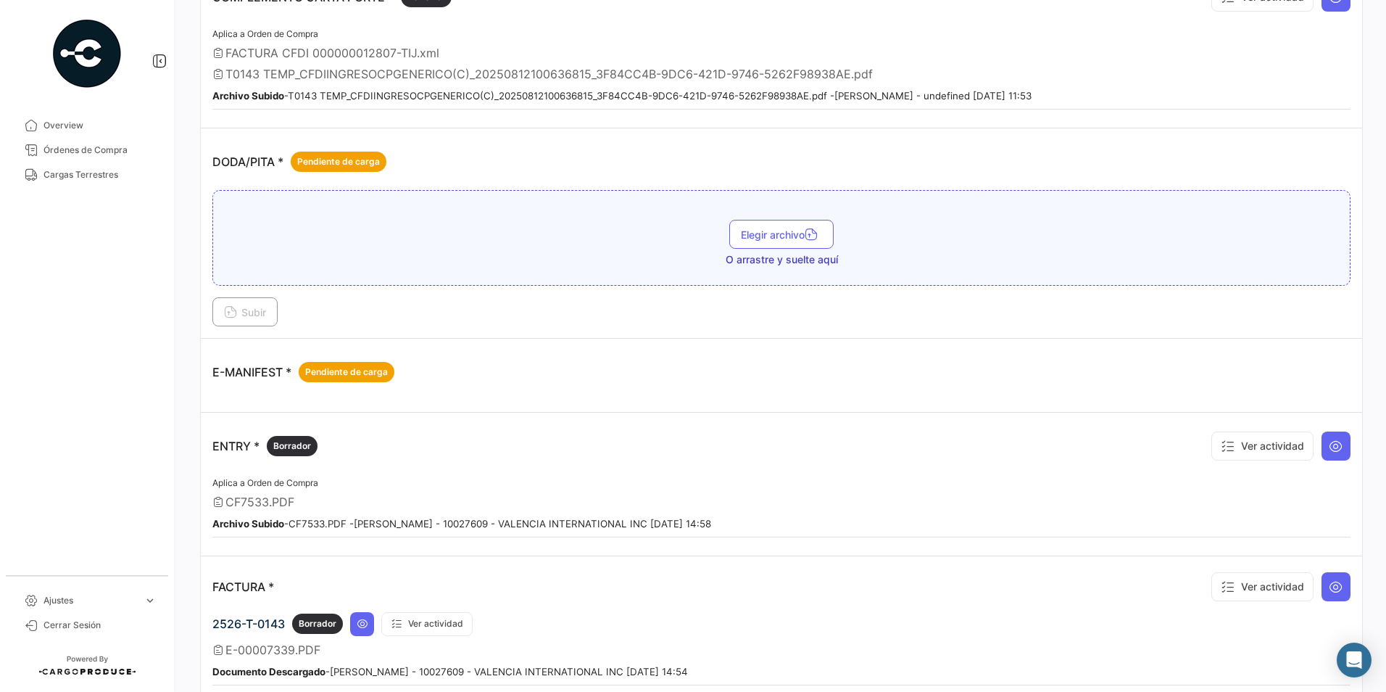
scroll to position [507, 0]
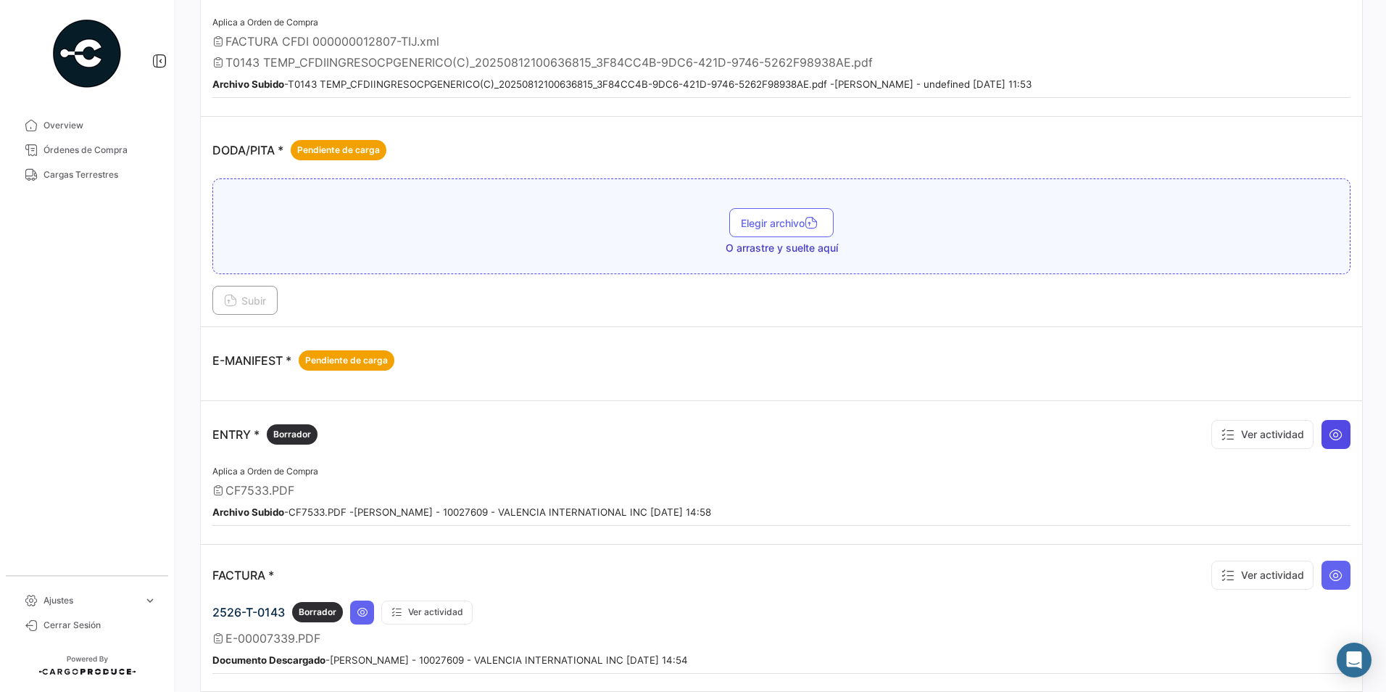
click at [1335, 420] on button at bounding box center [1335, 434] width 29 height 29
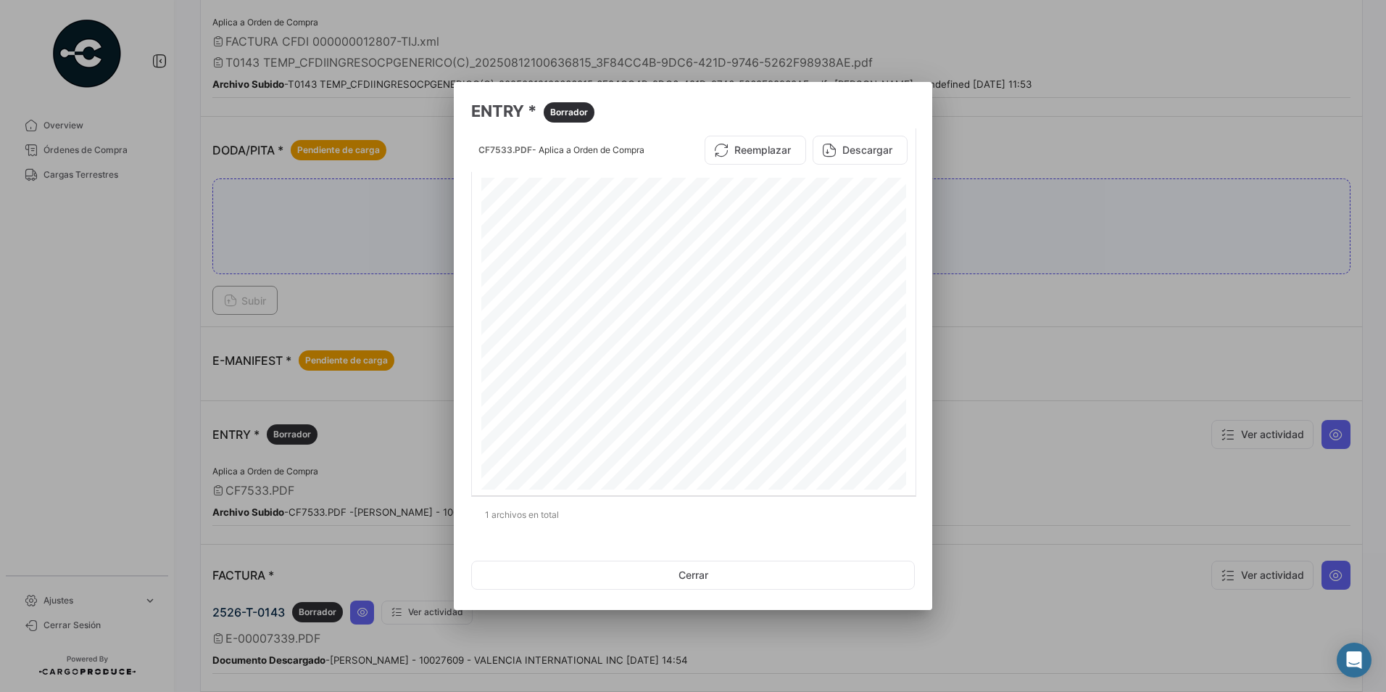
click at [990, 326] on div at bounding box center [693, 346] width 1386 height 692
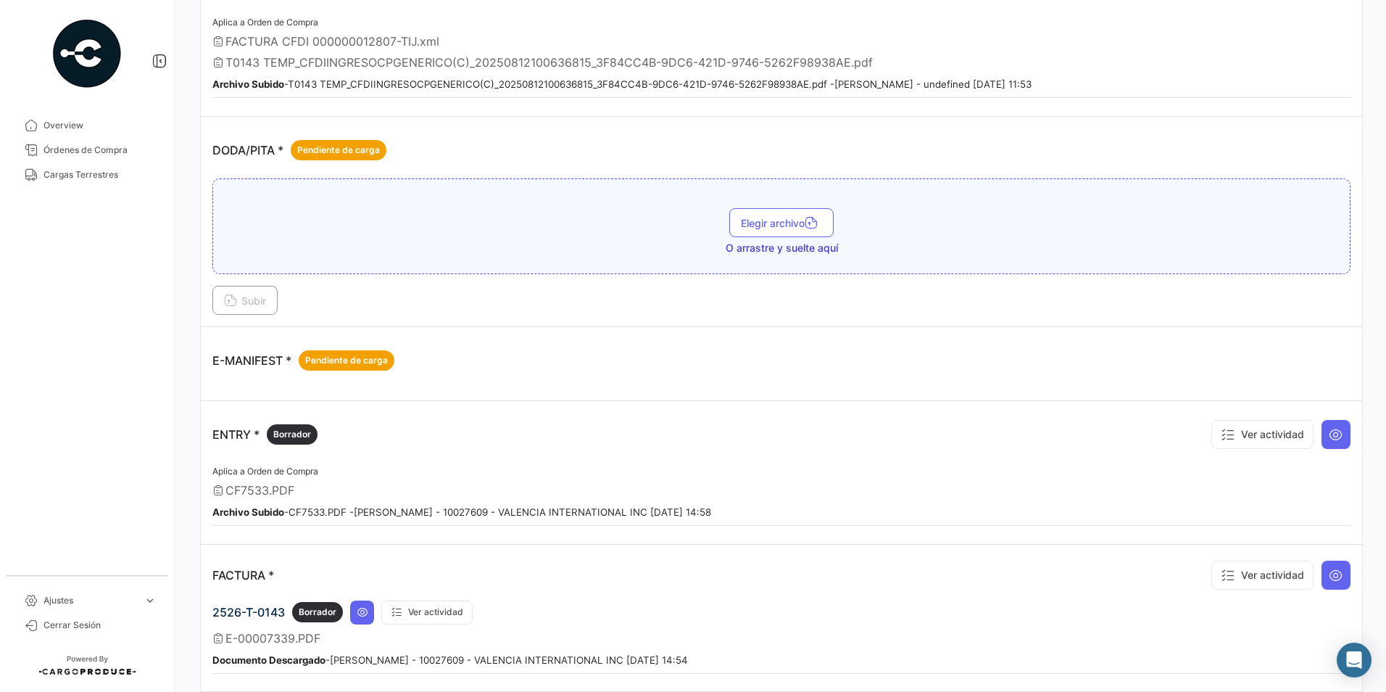
click at [845, 371] on div "E-MANIFEST * Pendiente de carga" at bounding box center [781, 360] width 1138 height 43
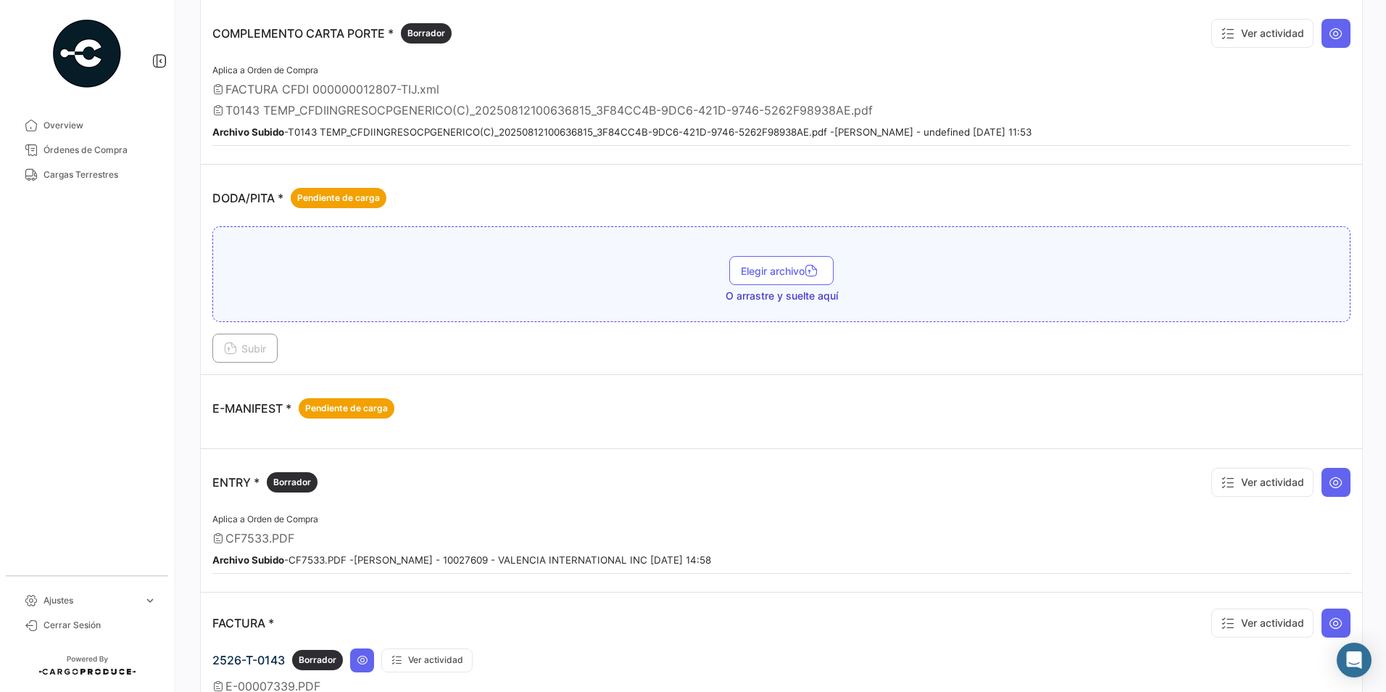
scroll to position [435, 0]
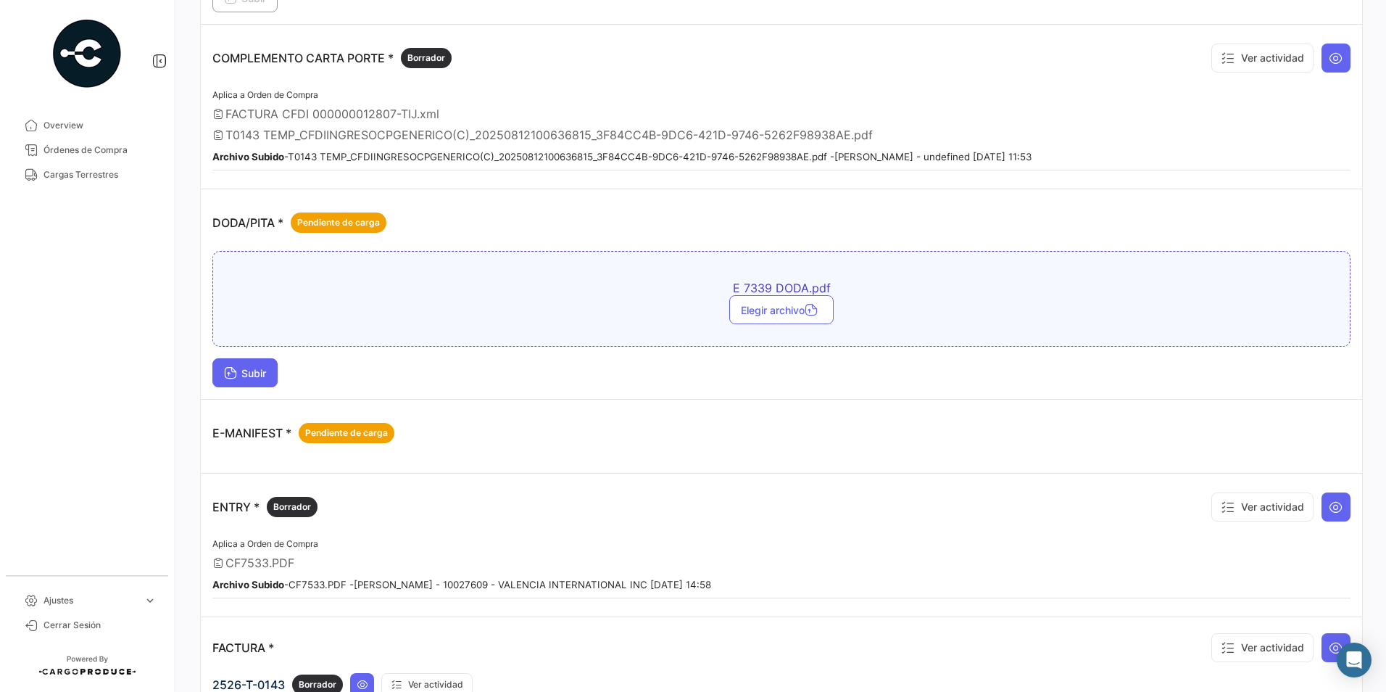
click at [254, 379] on button "Subir" at bounding box center [244, 372] width 65 height 29
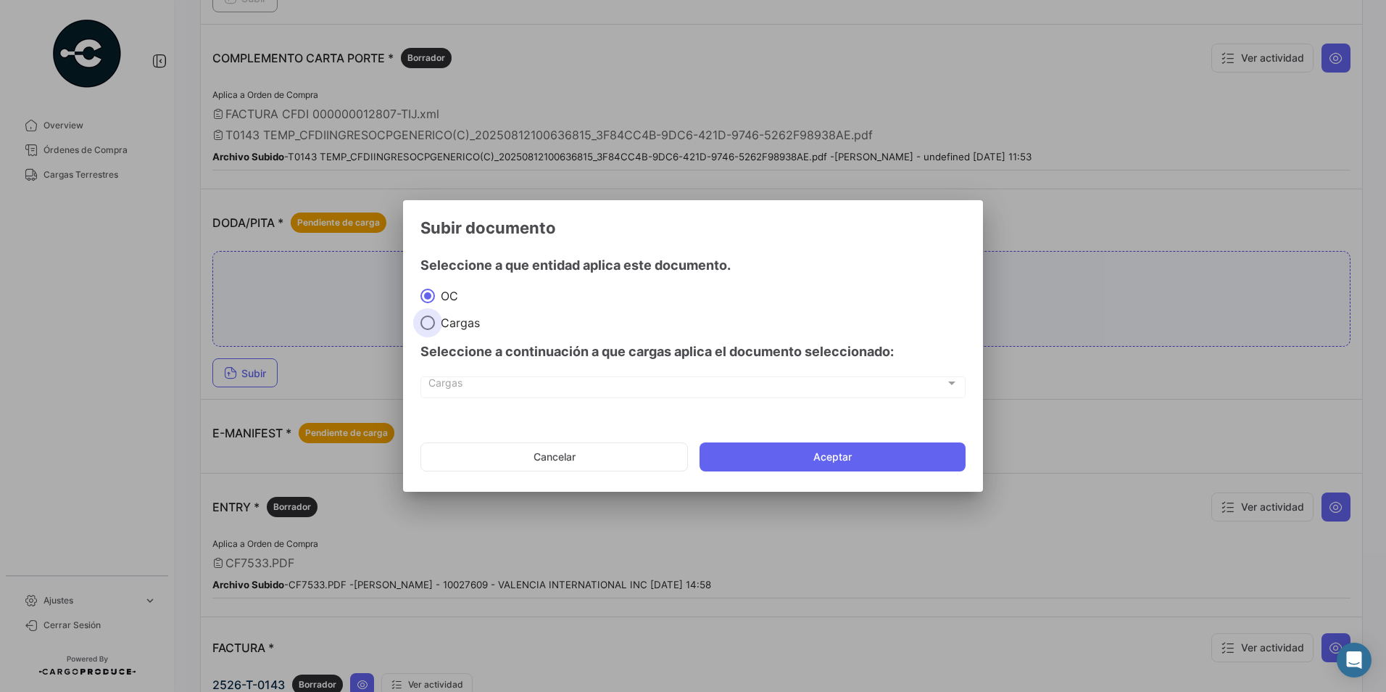
click at [423, 326] on span at bounding box center [427, 322] width 14 height 14
click at [423, 326] on input "Cargas" at bounding box center [427, 322] width 14 height 14
radio input "true"
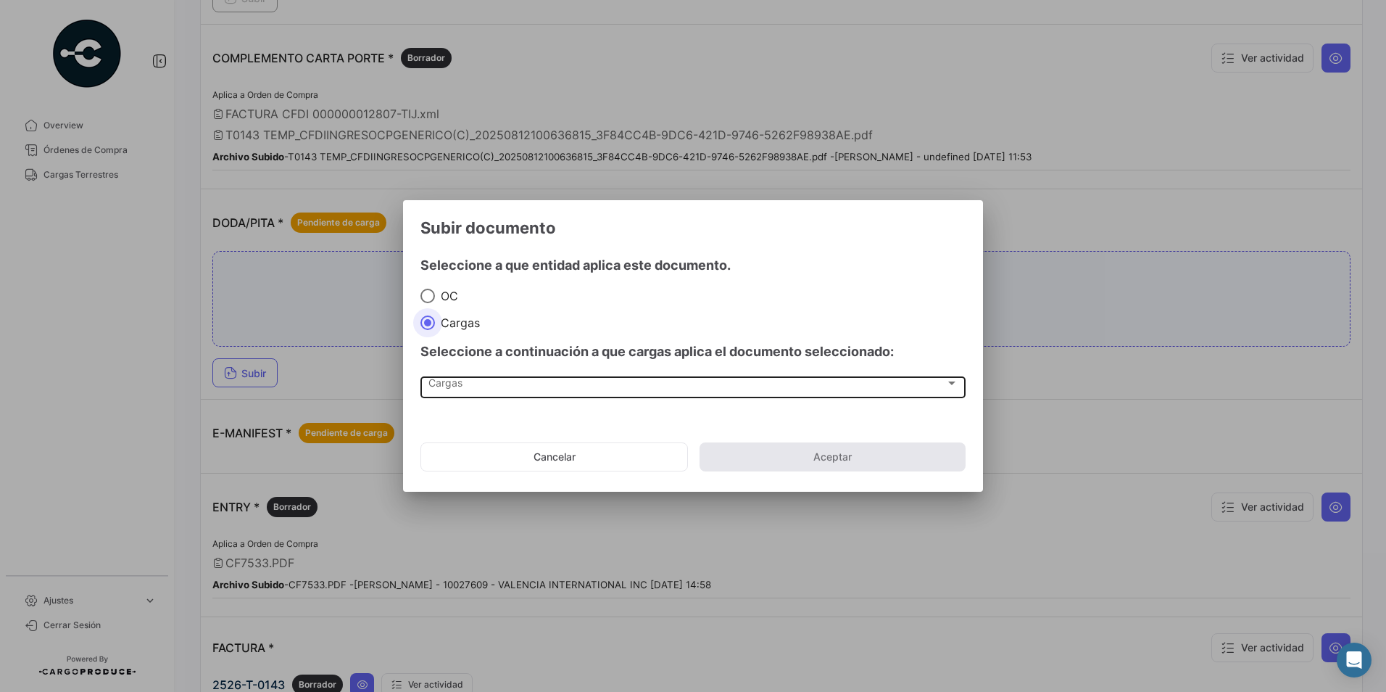
click at [464, 386] on div "Cargas" at bounding box center [686, 386] width 517 height 12
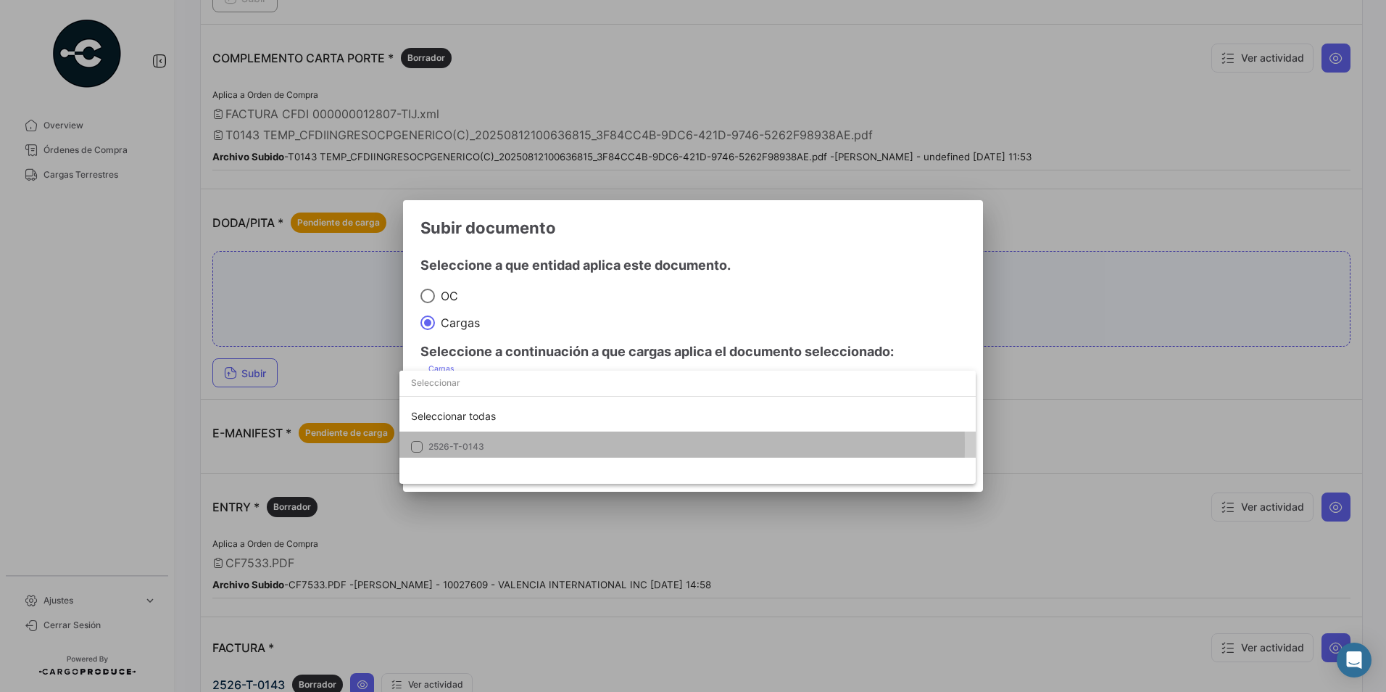
click at [472, 445] on span "2526-T-0143" at bounding box center [456, 446] width 56 height 11
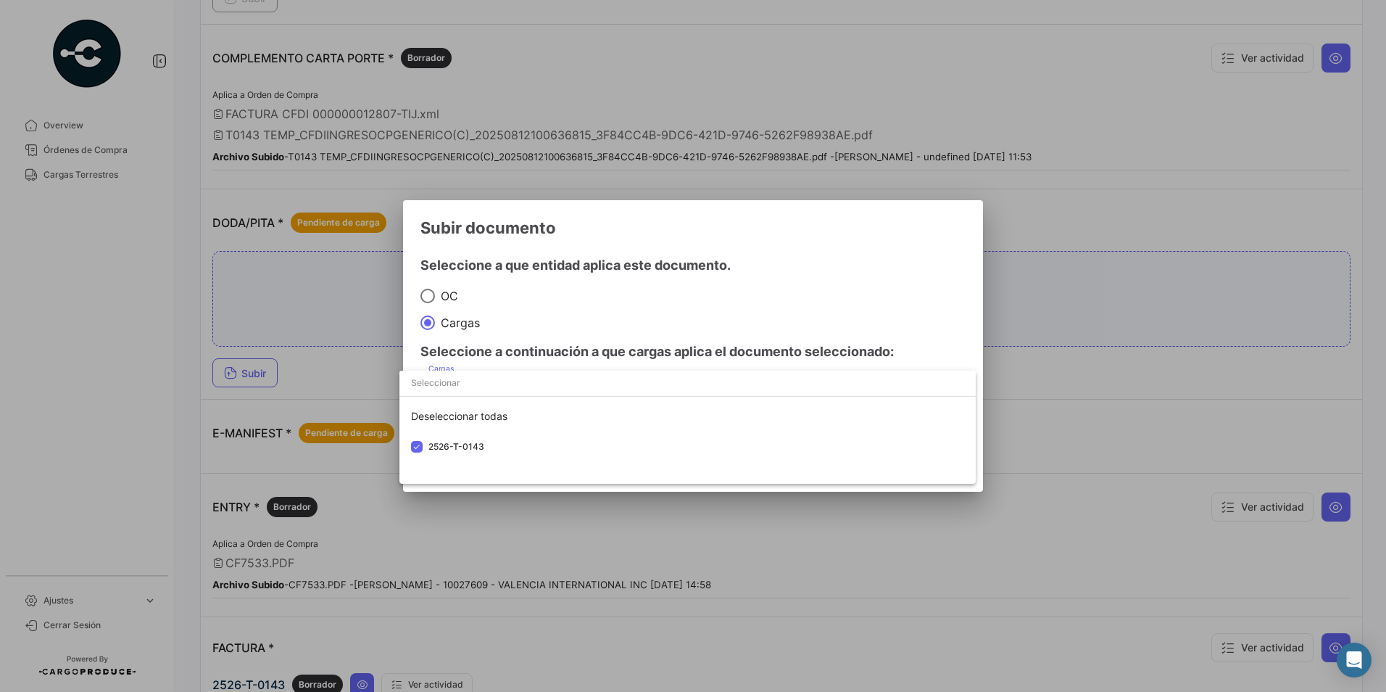
click at [865, 321] on div at bounding box center [693, 346] width 1386 height 692
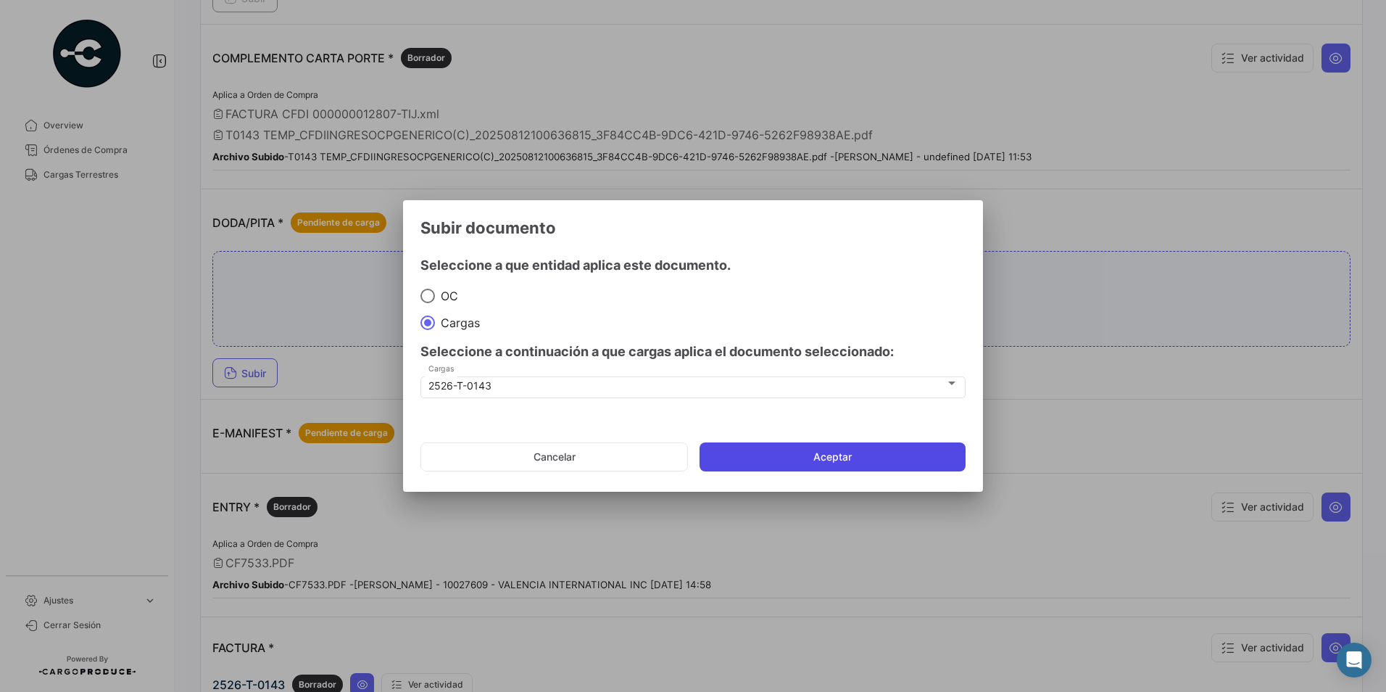
click at [891, 462] on button "Aceptar" at bounding box center [833, 456] width 266 height 29
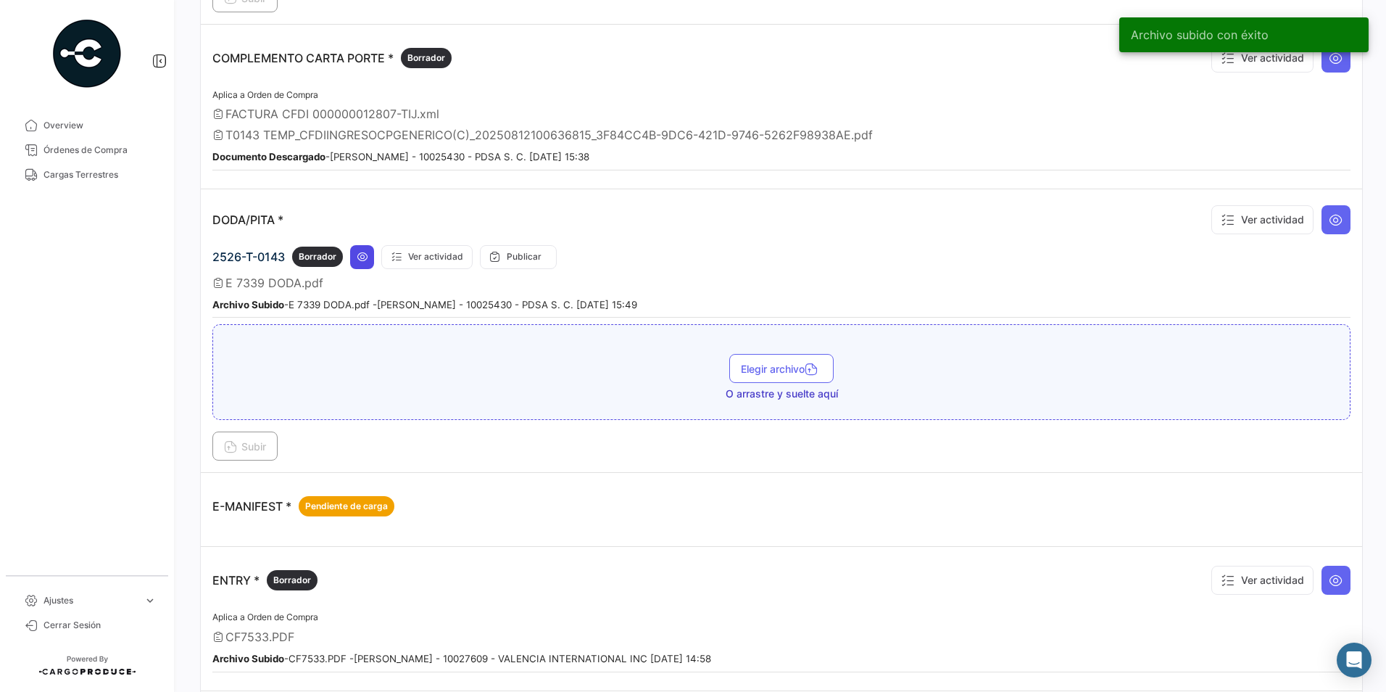
click at [359, 257] on icon at bounding box center [363, 257] width 12 height 12
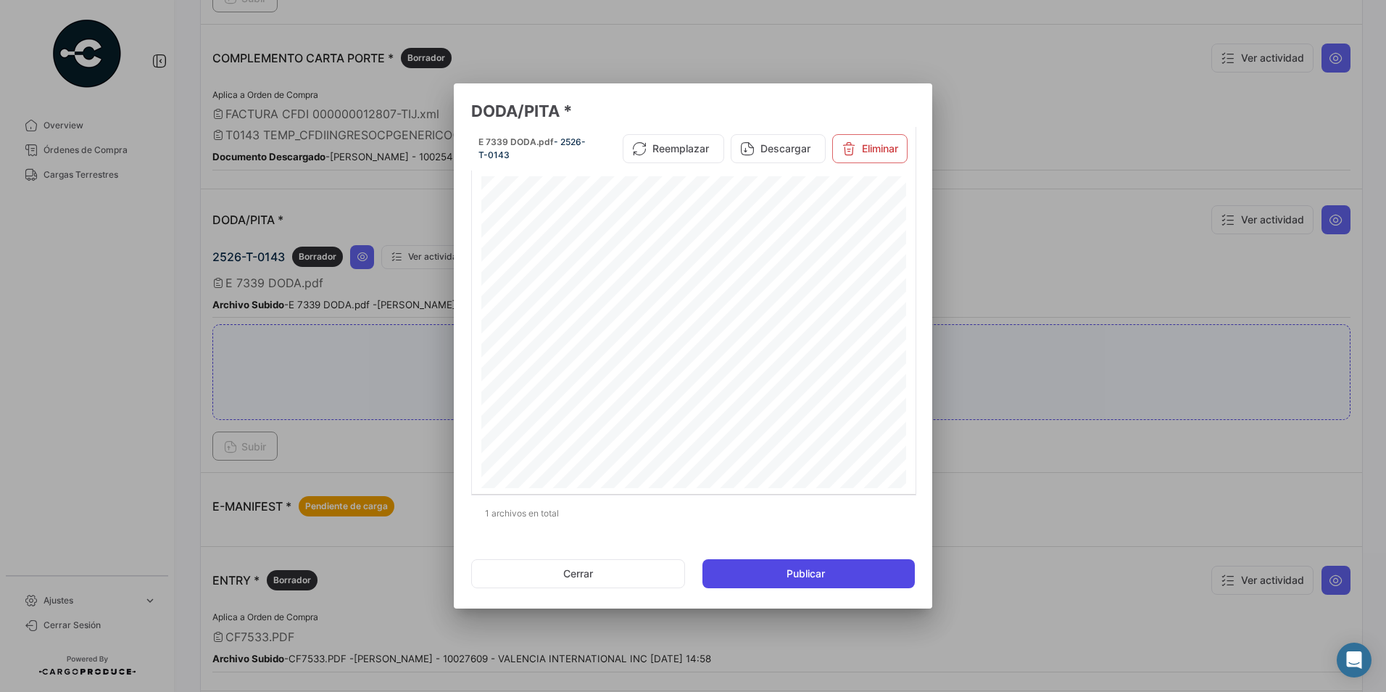
click at [764, 563] on button "Publicar" at bounding box center [808, 573] width 212 height 29
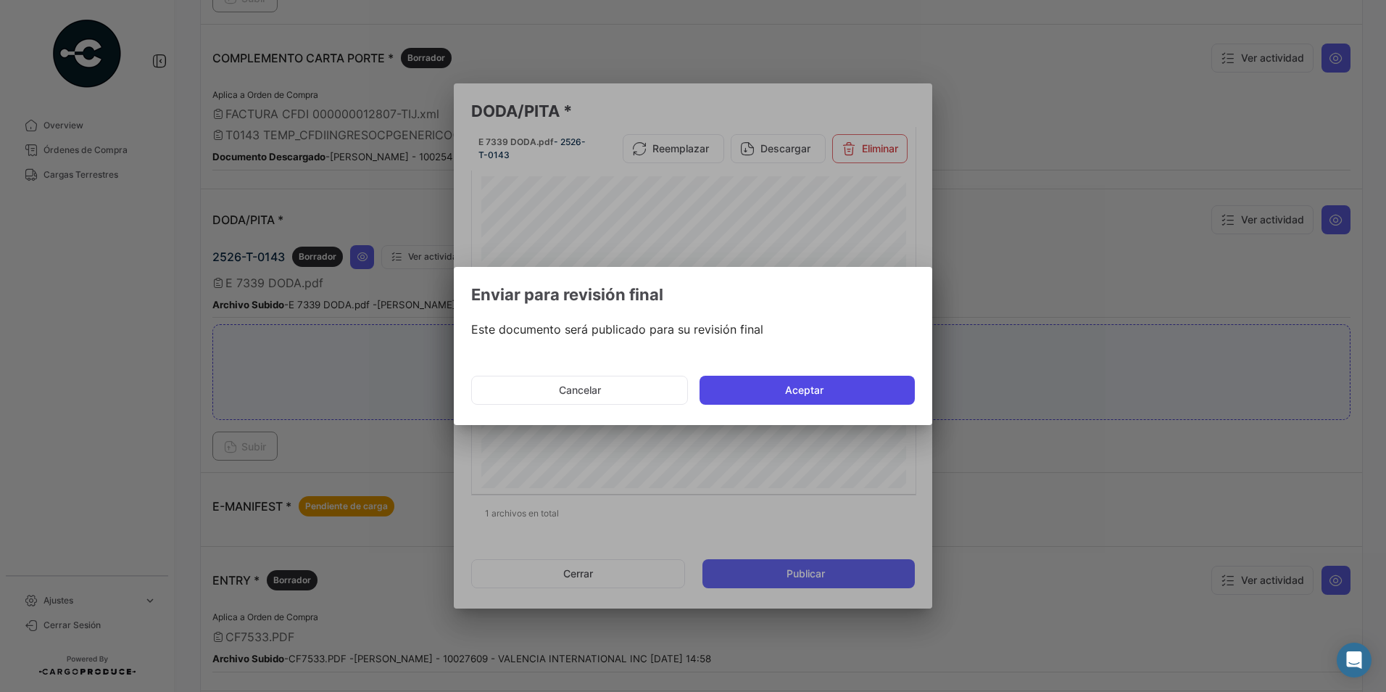
click at [768, 387] on button "Aceptar" at bounding box center [807, 389] width 215 height 29
